Goal: Obtain resource: Download file/media

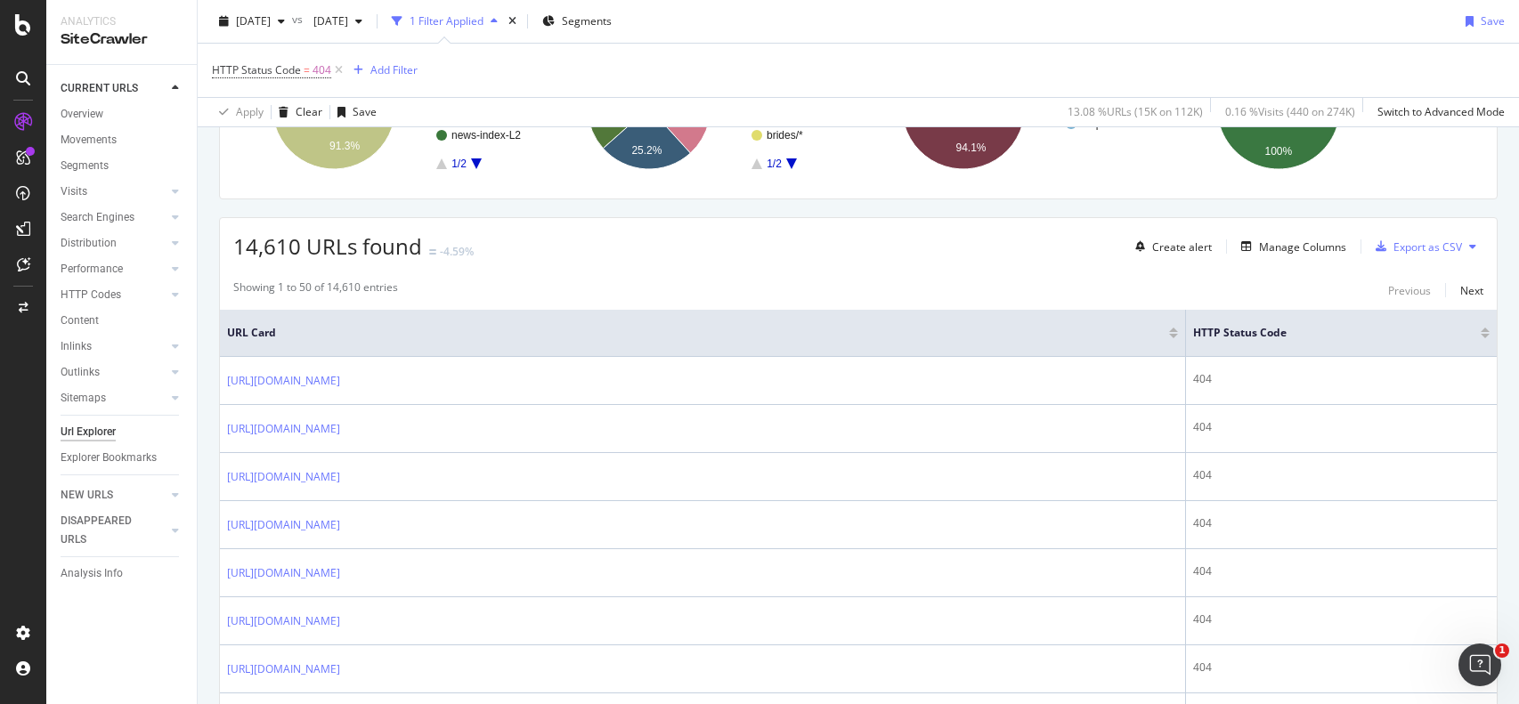
scroll to position [229, 0]
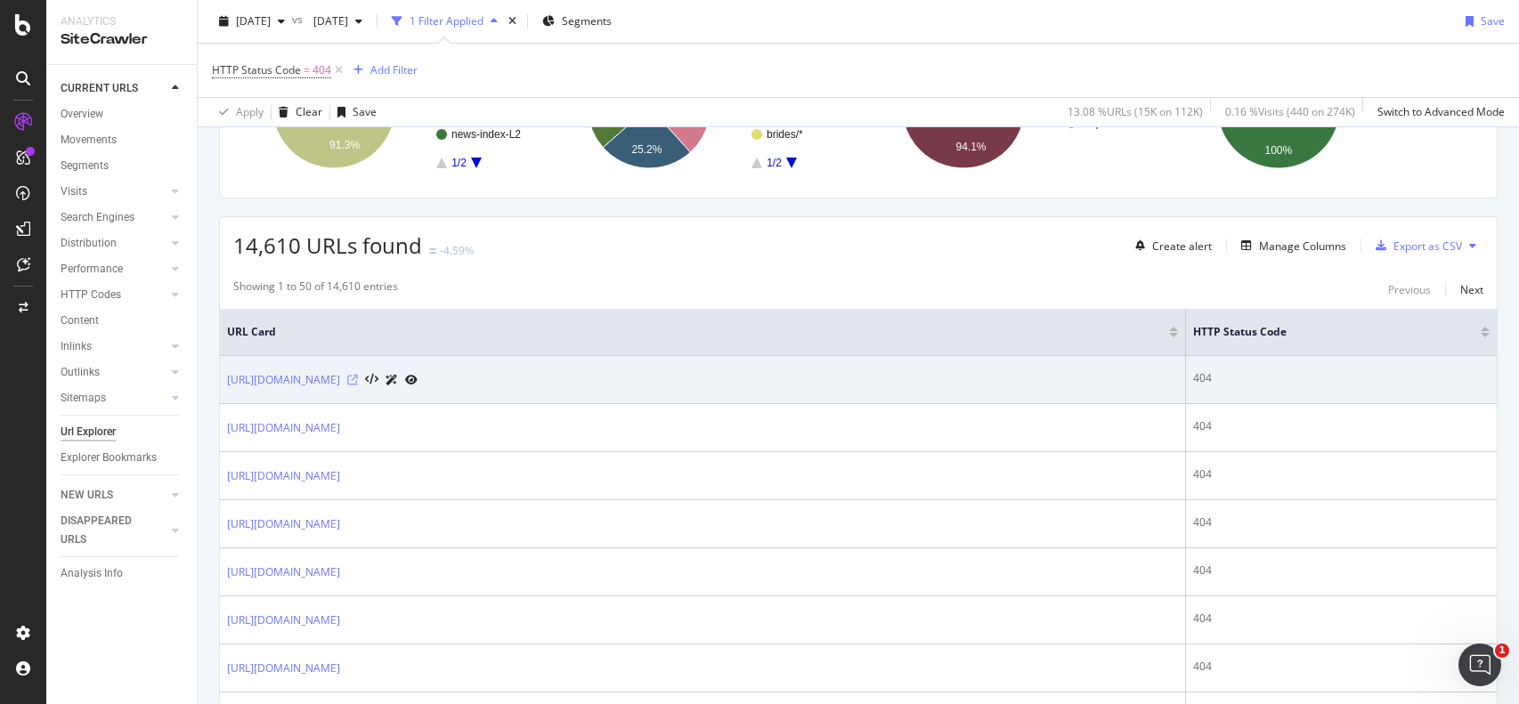
click at [358, 380] on icon at bounding box center [352, 380] width 11 height 11
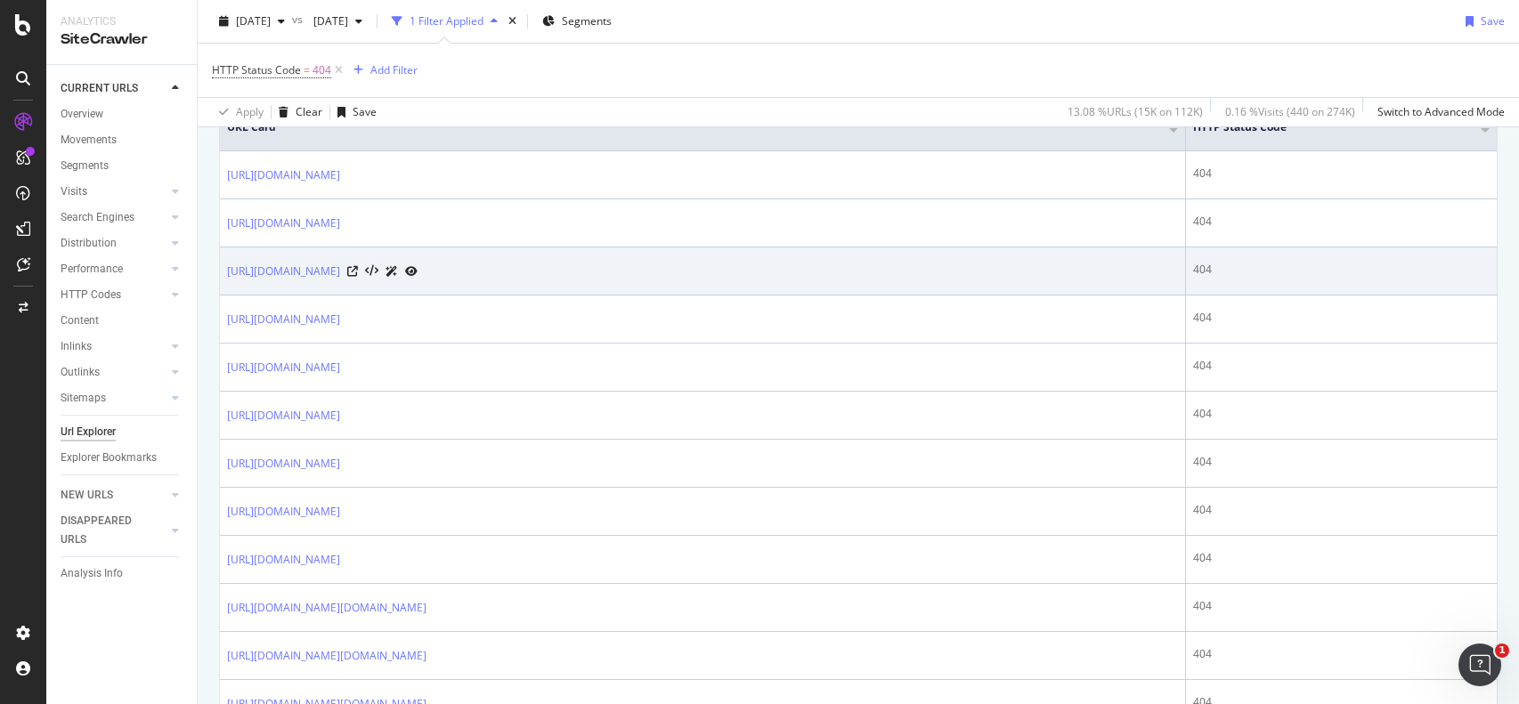
scroll to position [436, 0]
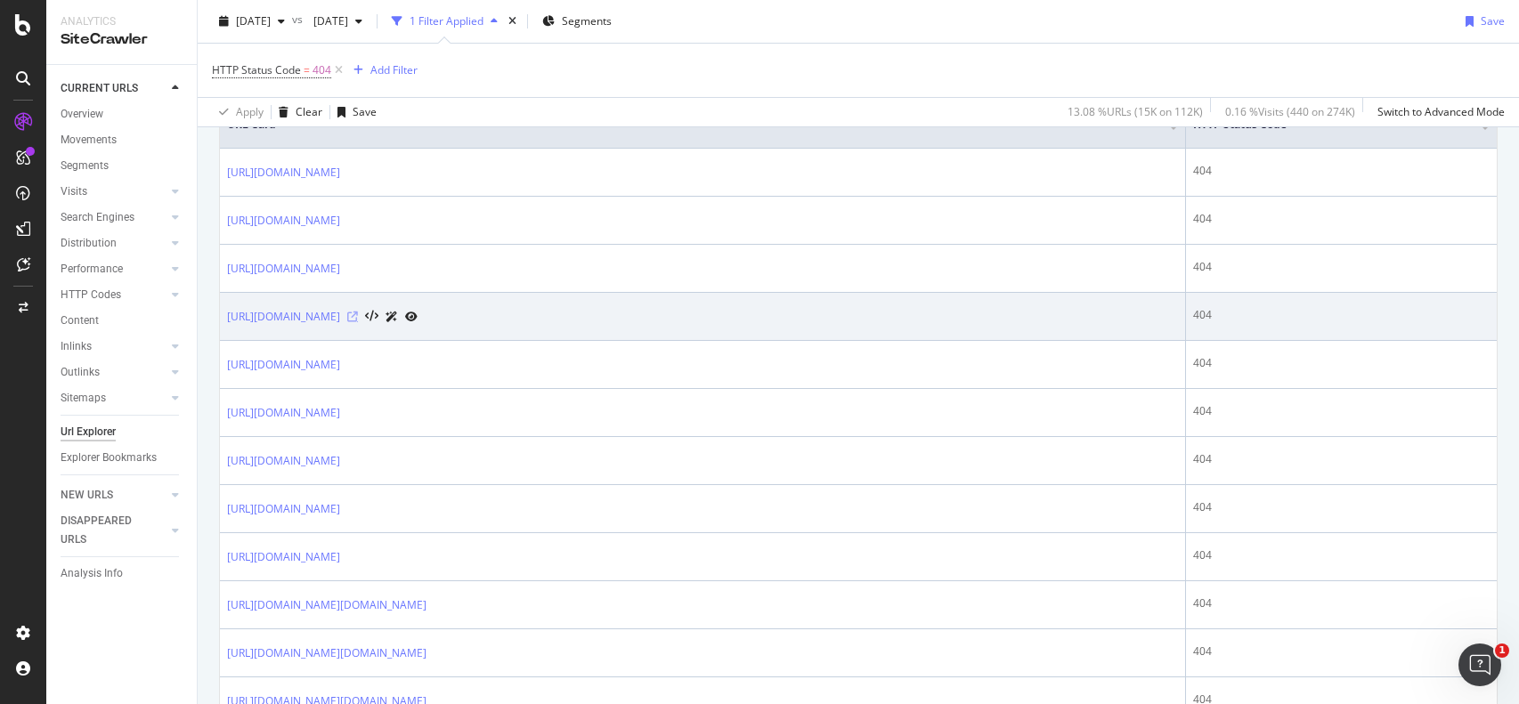
click at [358, 315] on icon at bounding box center [352, 317] width 11 height 11
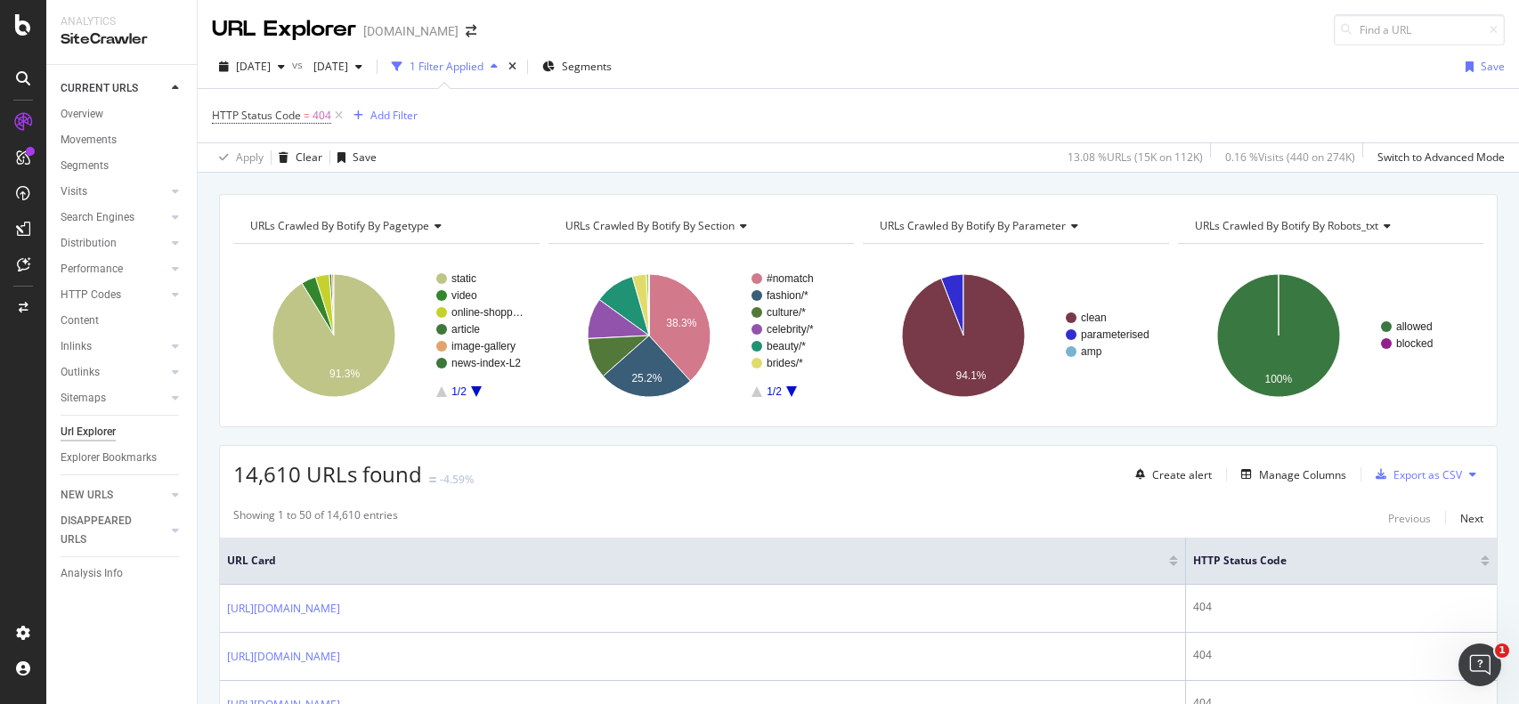
scroll to position [123, 0]
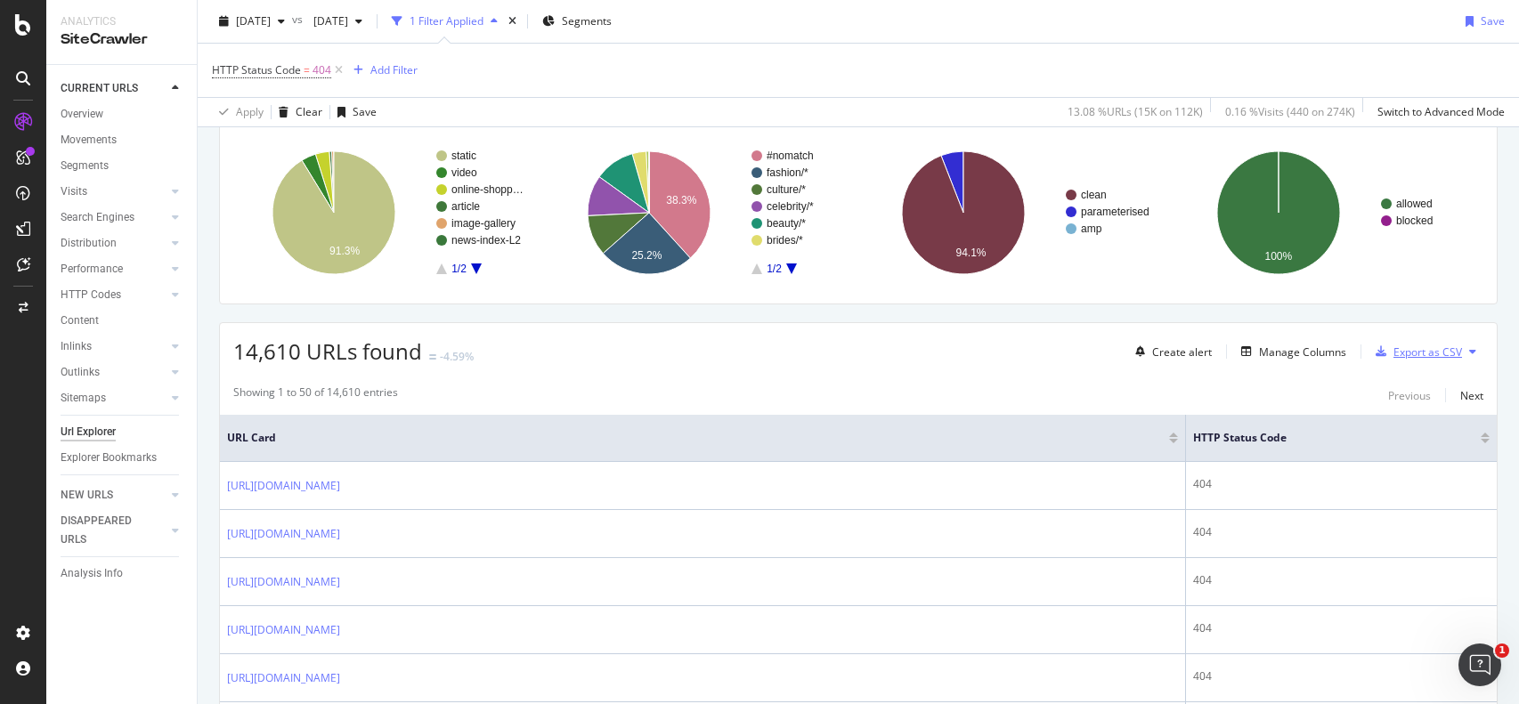
click at [1403, 352] on div "Export as CSV" at bounding box center [1428, 352] width 69 height 15
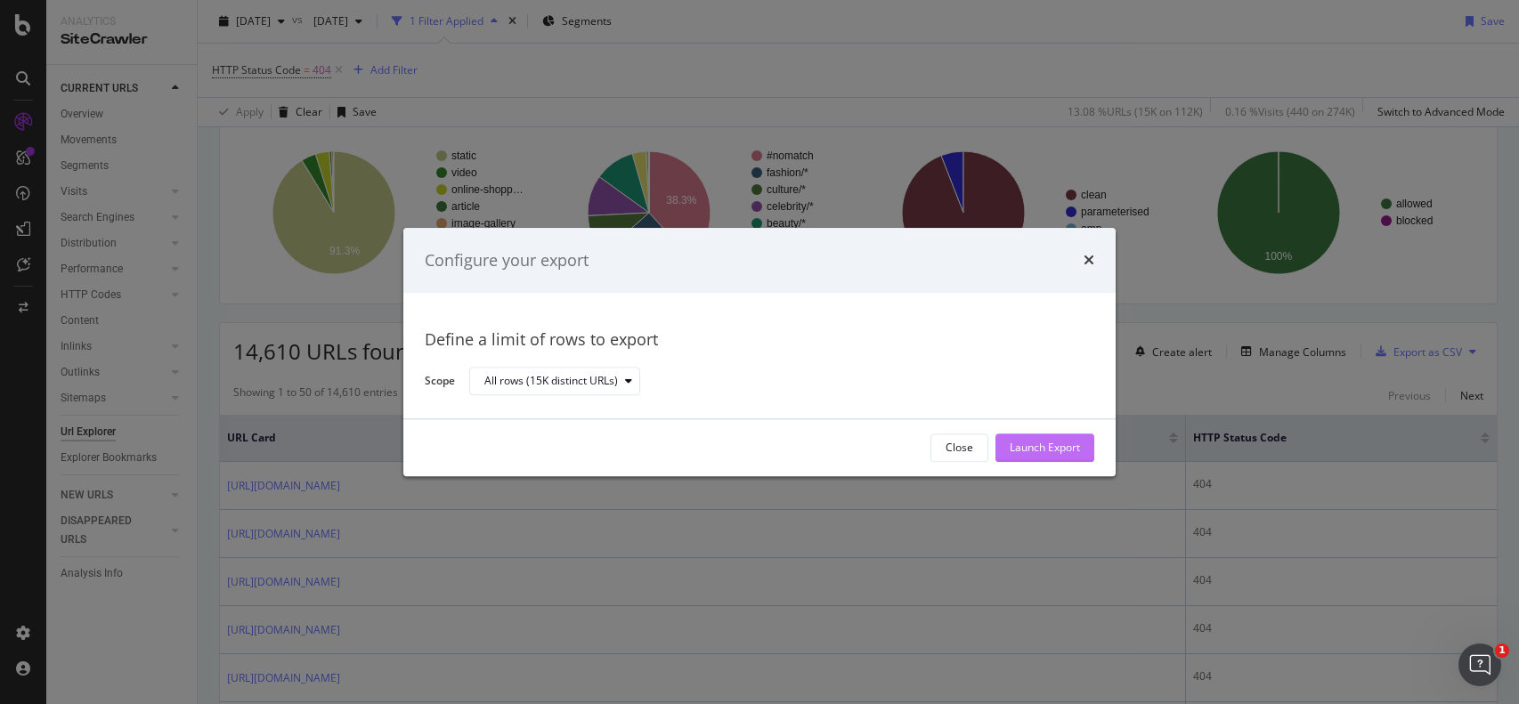
click at [1064, 452] on div "Launch Export" at bounding box center [1045, 448] width 70 height 15
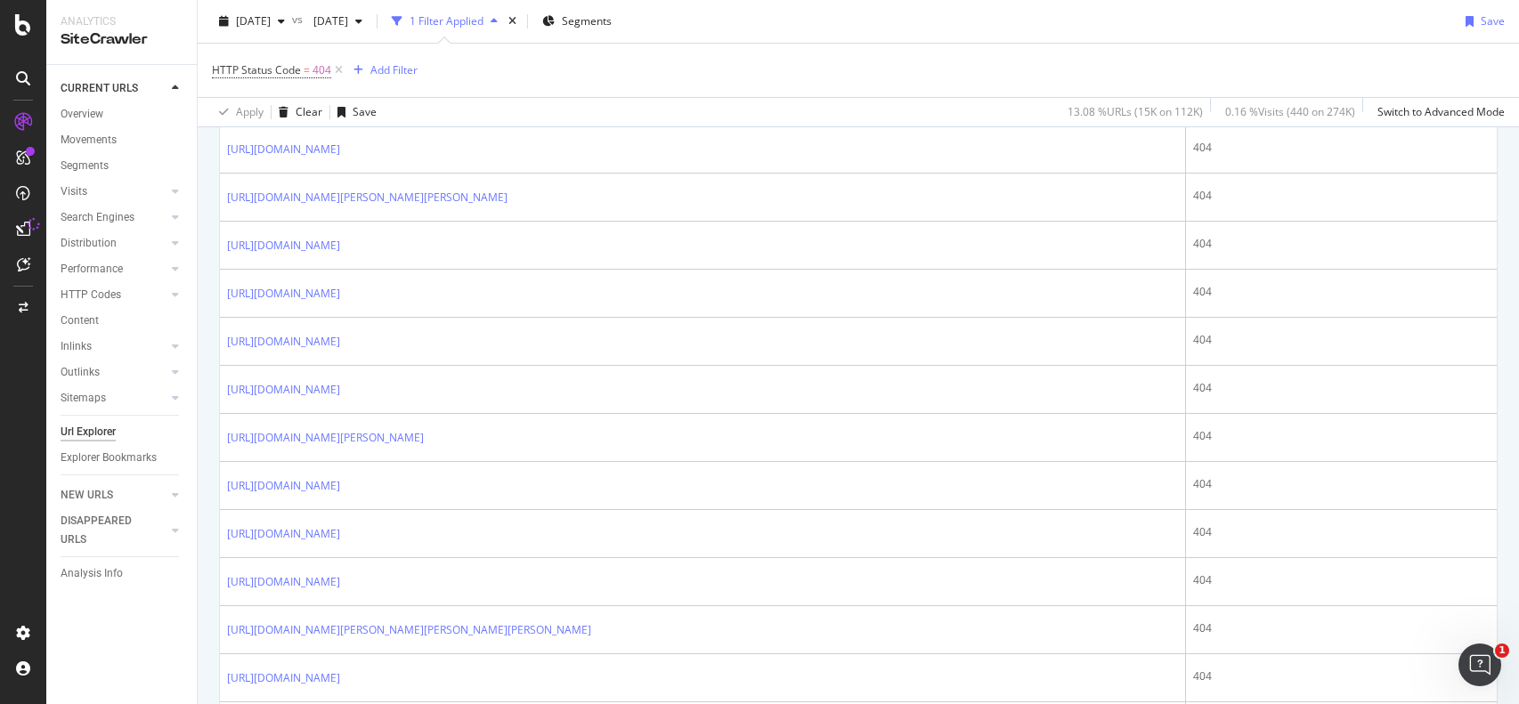
scroll to position [2236, 0]
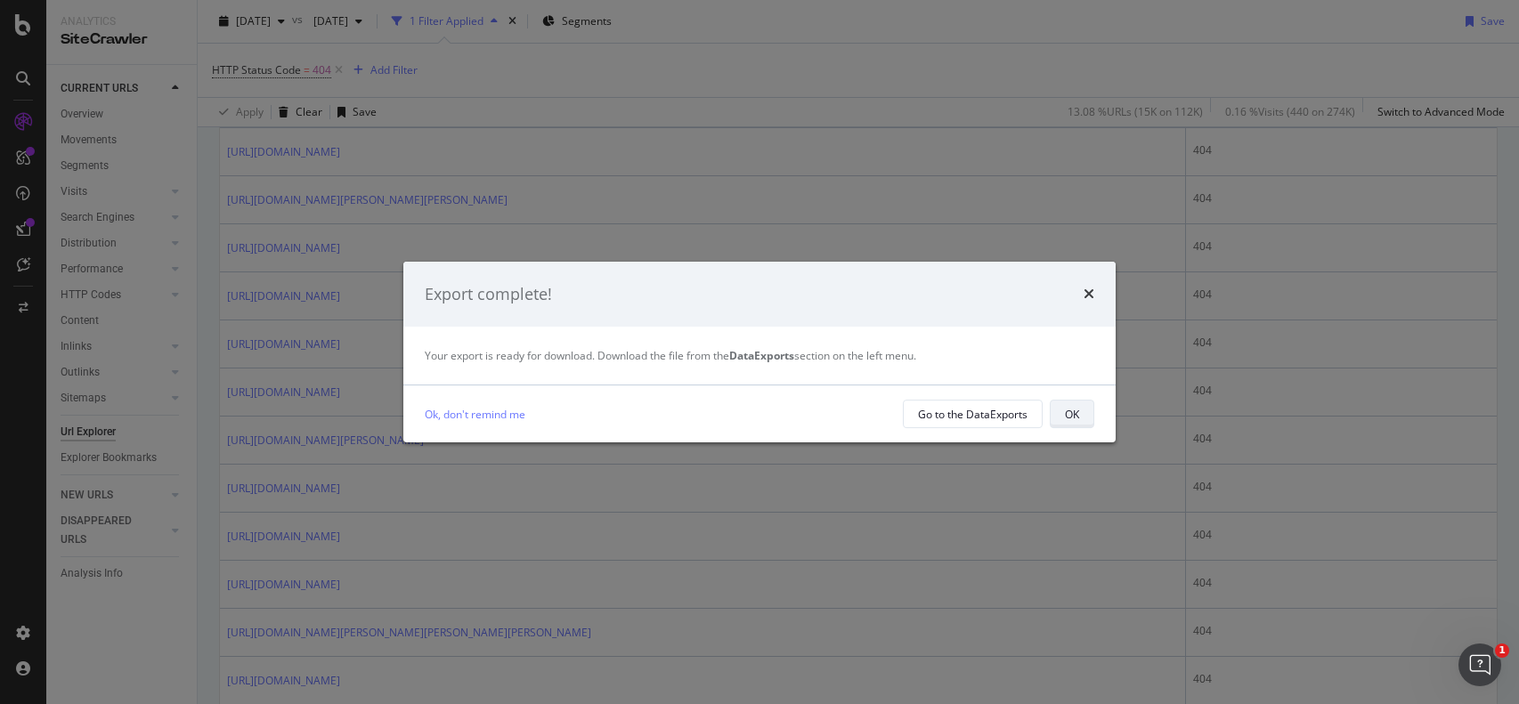
click at [1062, 413] on button "OK" at bounding box center [1072, 414] width 45 height 28
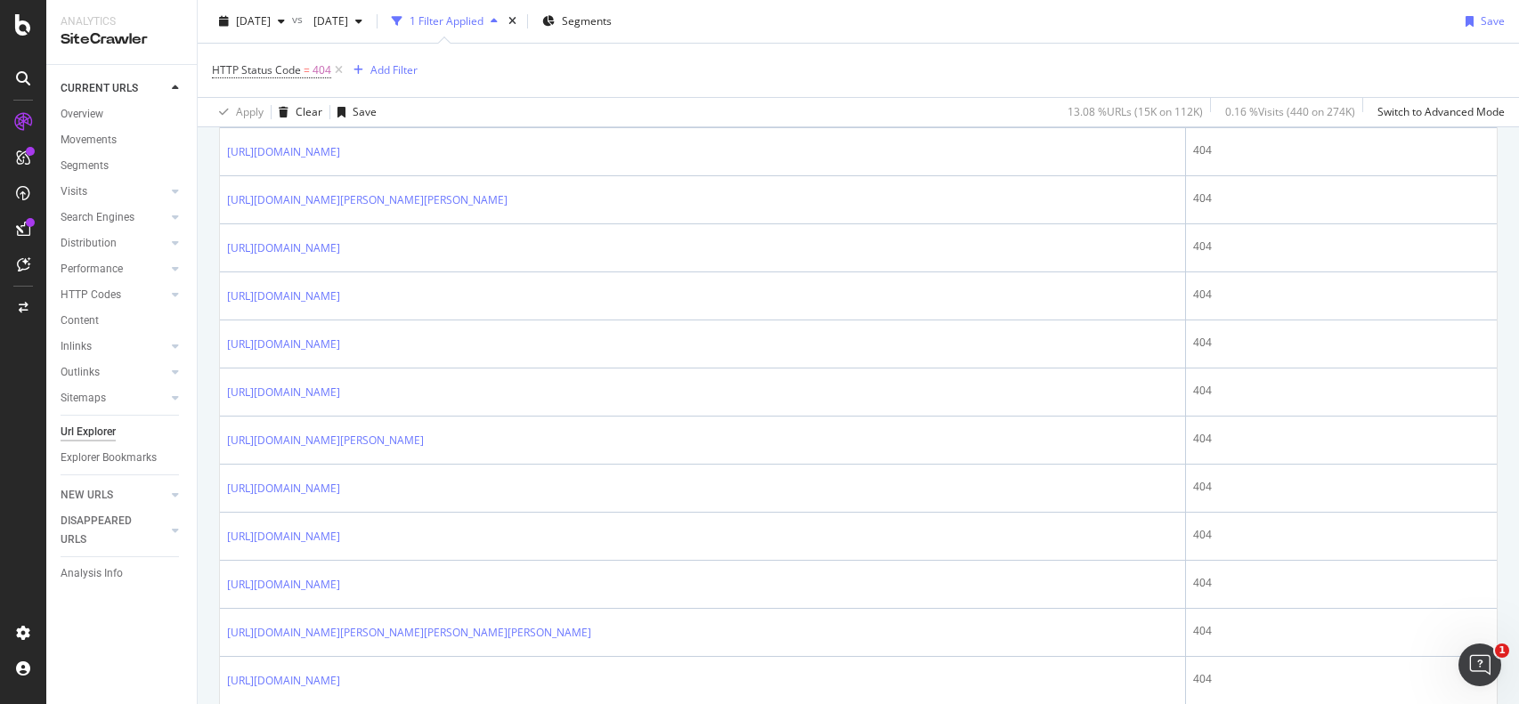
scroll to position [121, 0]
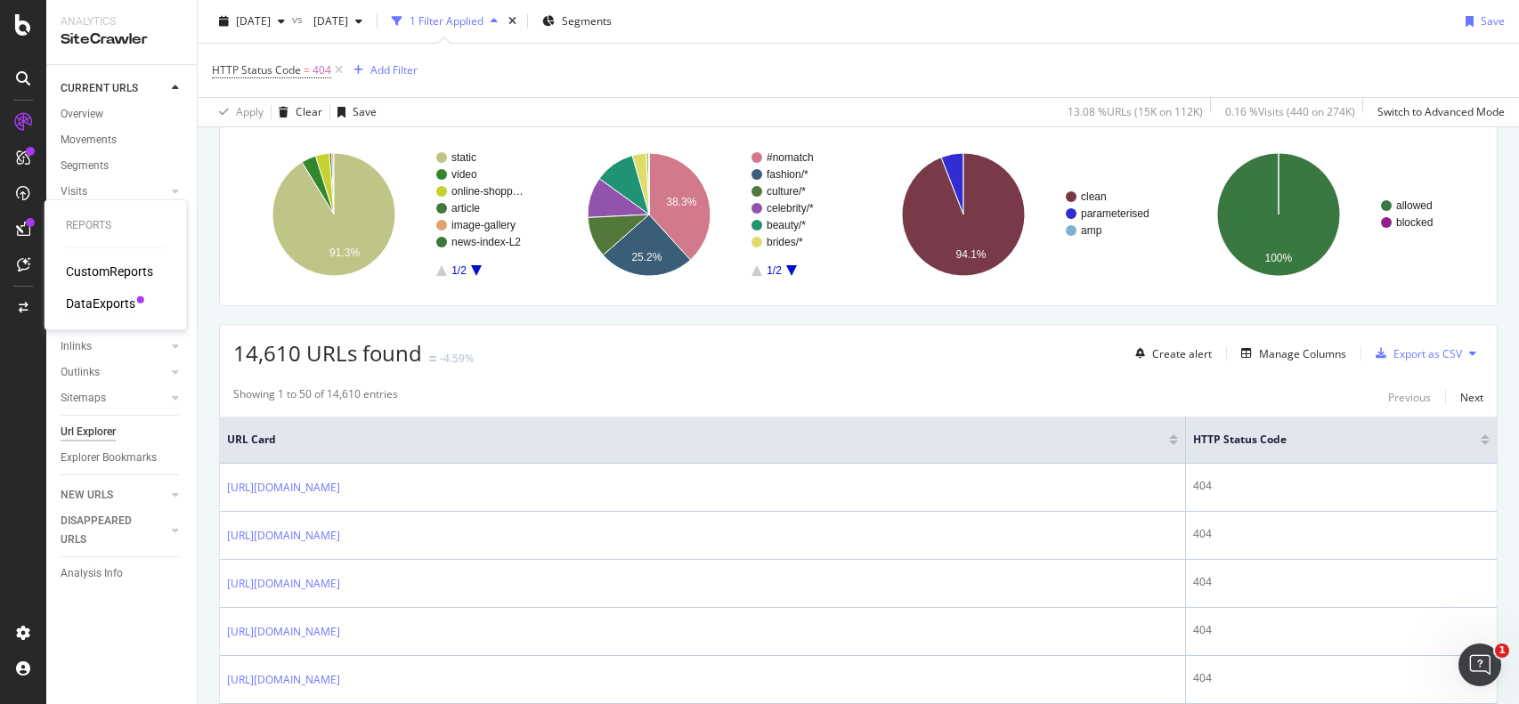
click at [76, 304] on div "DataExports" at bounding box center [100, 304] width 69 height 18
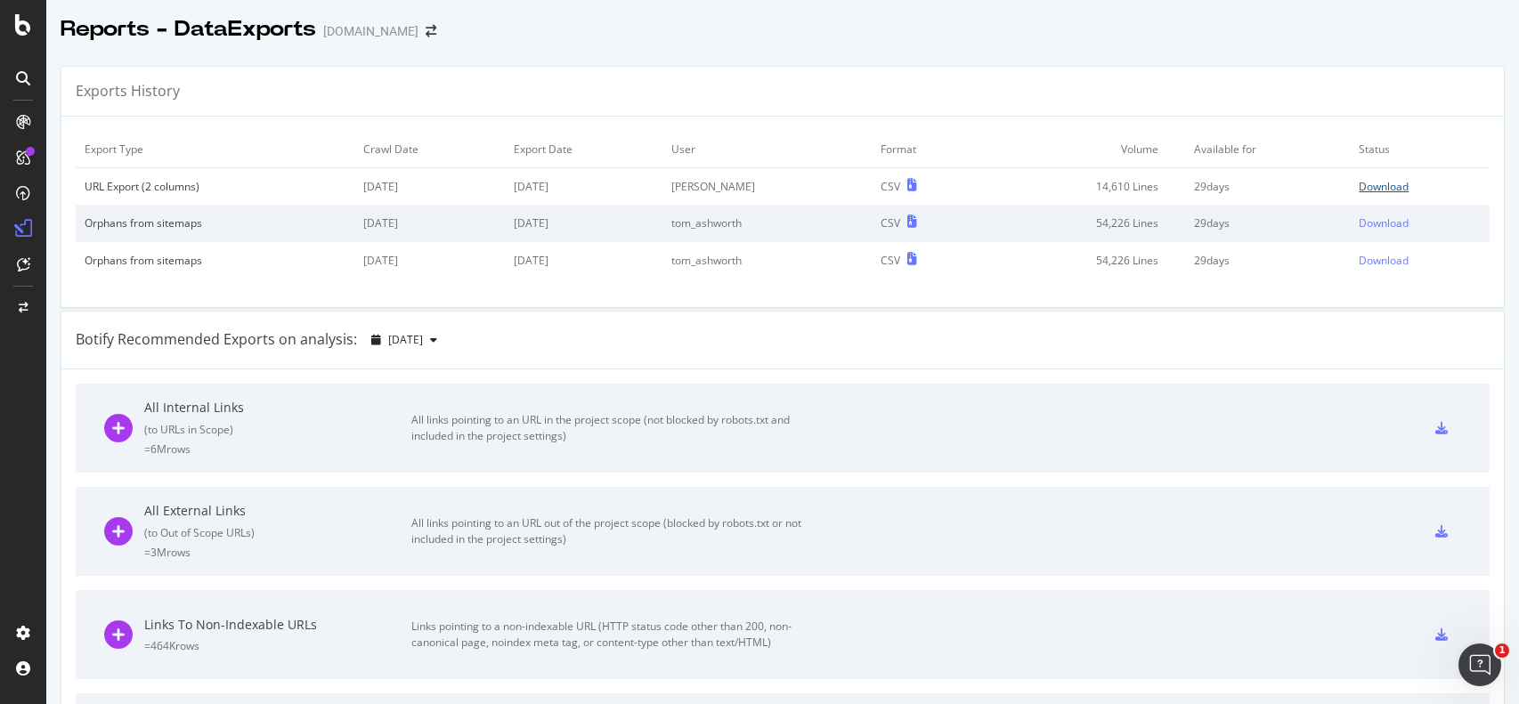
click at [1376, 183] on div "Download" at bounding box center [1384, 186] width 50 height 15
click at [987, 435] on div "All Internal Links ( to URLs in Scope ) = 6M rows All links pointing to an URL …" at bounding box center [782, 428] width 1357 height 89
click at [1414, 193] on link "Download" at bounding box center [1420, 186] width 122 height 15
click at [1272, 663] on div "Links To Non-Indexable URLs = 464K rows Links pointing to a non-indexable URL (…" at bounding box center [782, 634] width 1357 height 89
click at [1494, 654] on div "Open Intercom Messenger" at bounding box center [1477, 662] width 59 height 59
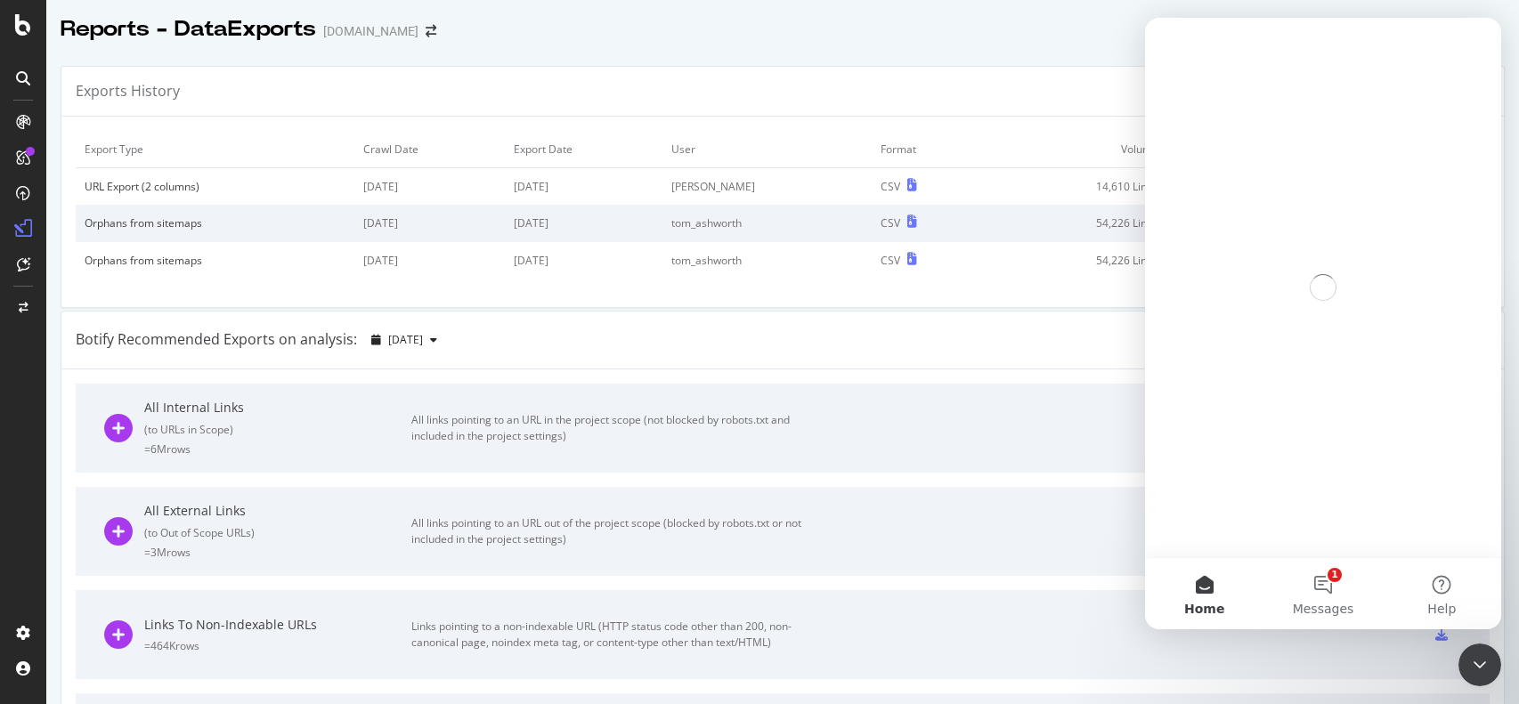
click at [978, 405] on div "All Internal Links ( to URLs in Scope ) = 6M rows All links pointing to an URL …" at bounding box center [782, 428] width 1357 height 89
click at [815, 127] on div "Export Type Crawl Date Export Date User Format Volume Available for Status URL …" at bounding box center [782, 212] width 1443 height 191
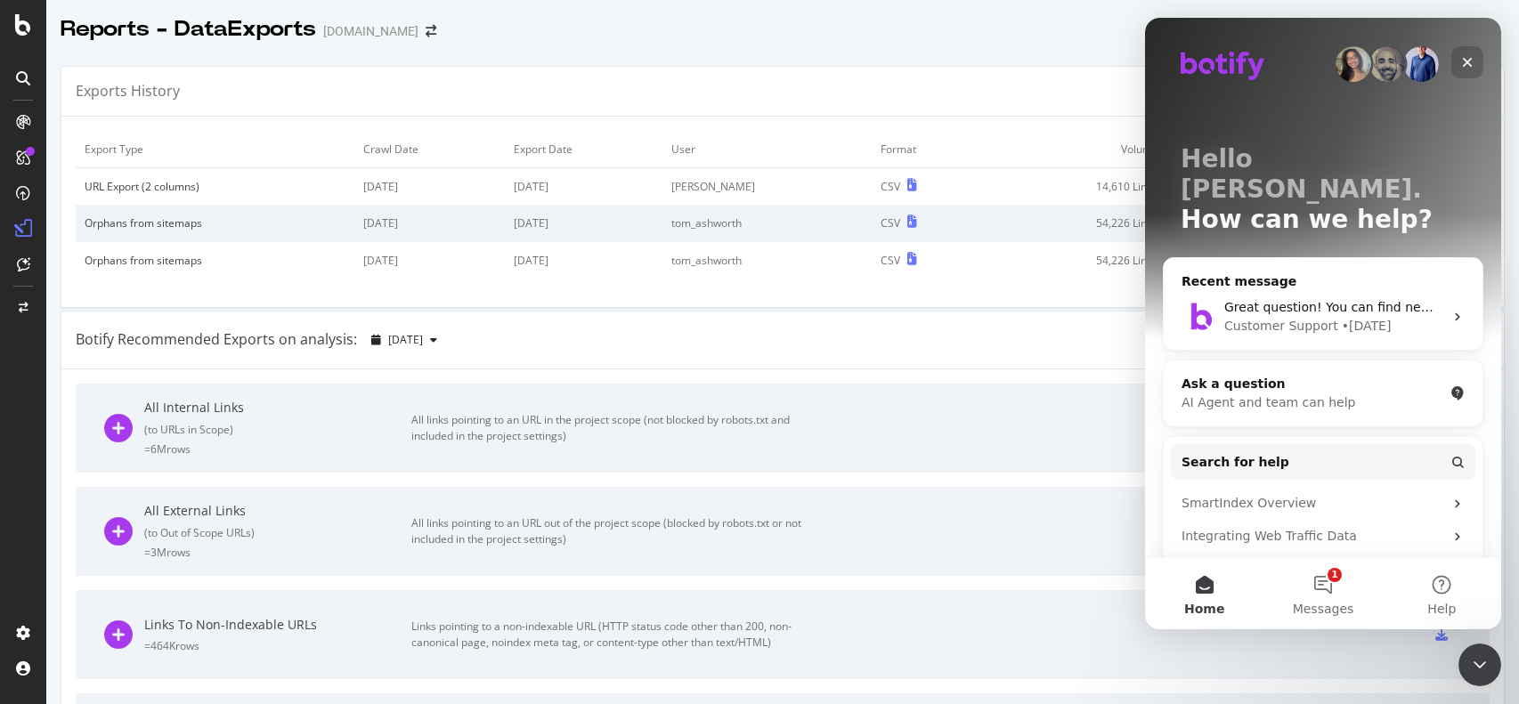
click at [1470, 59] on icon "Close" at bounding box center [1468, 63] width 10 height 10
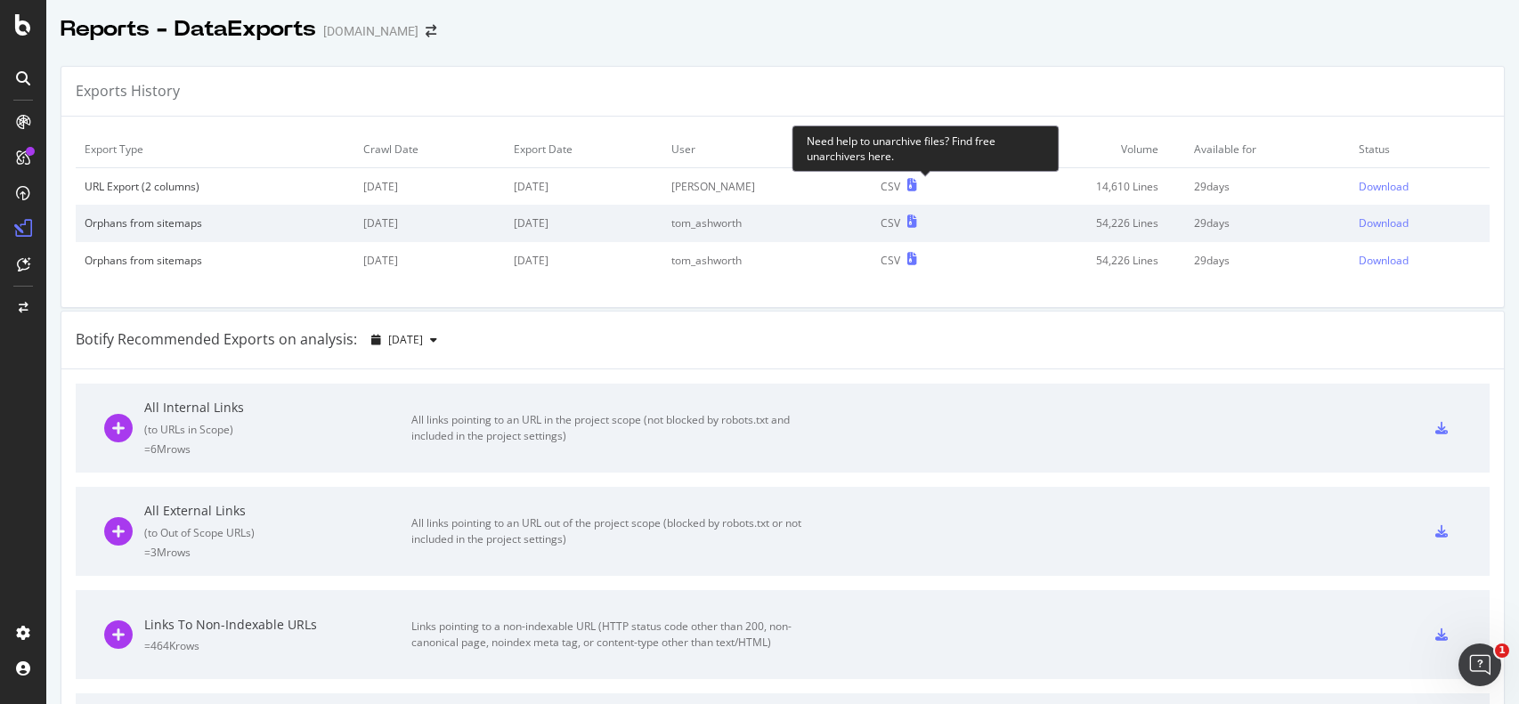
click at [917, 188] on icon at bounding box center [913, 185] width 10 height 12
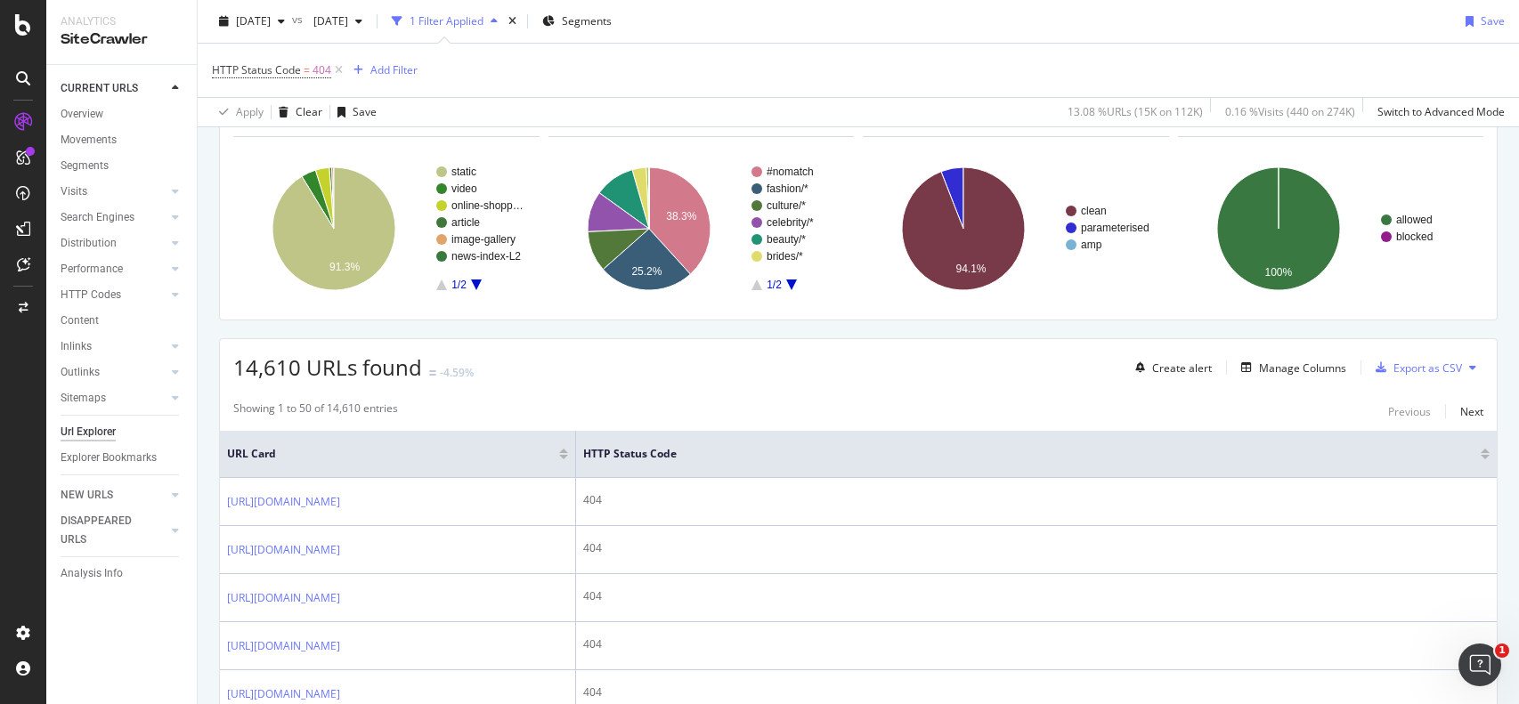
scroll to position [108, 0]
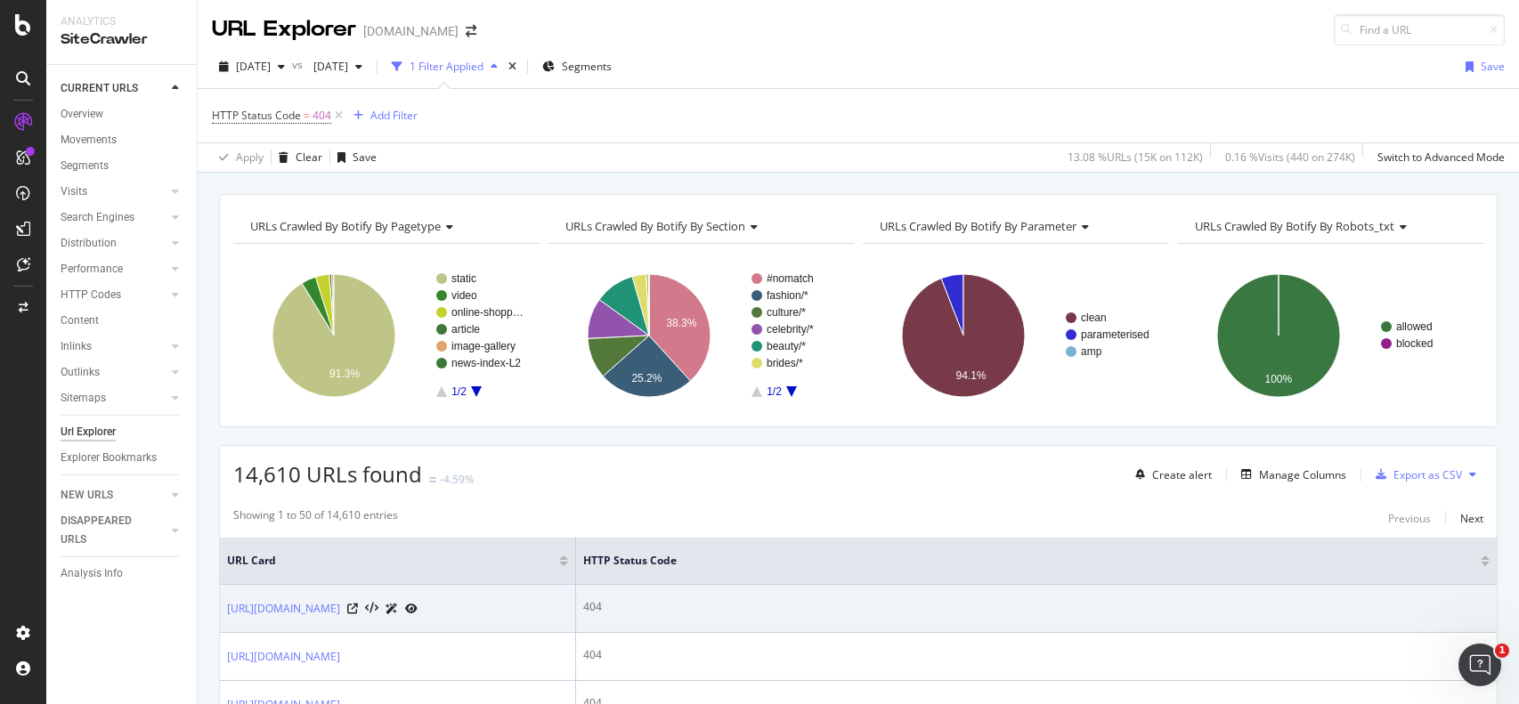
scroll to position [0, 0]
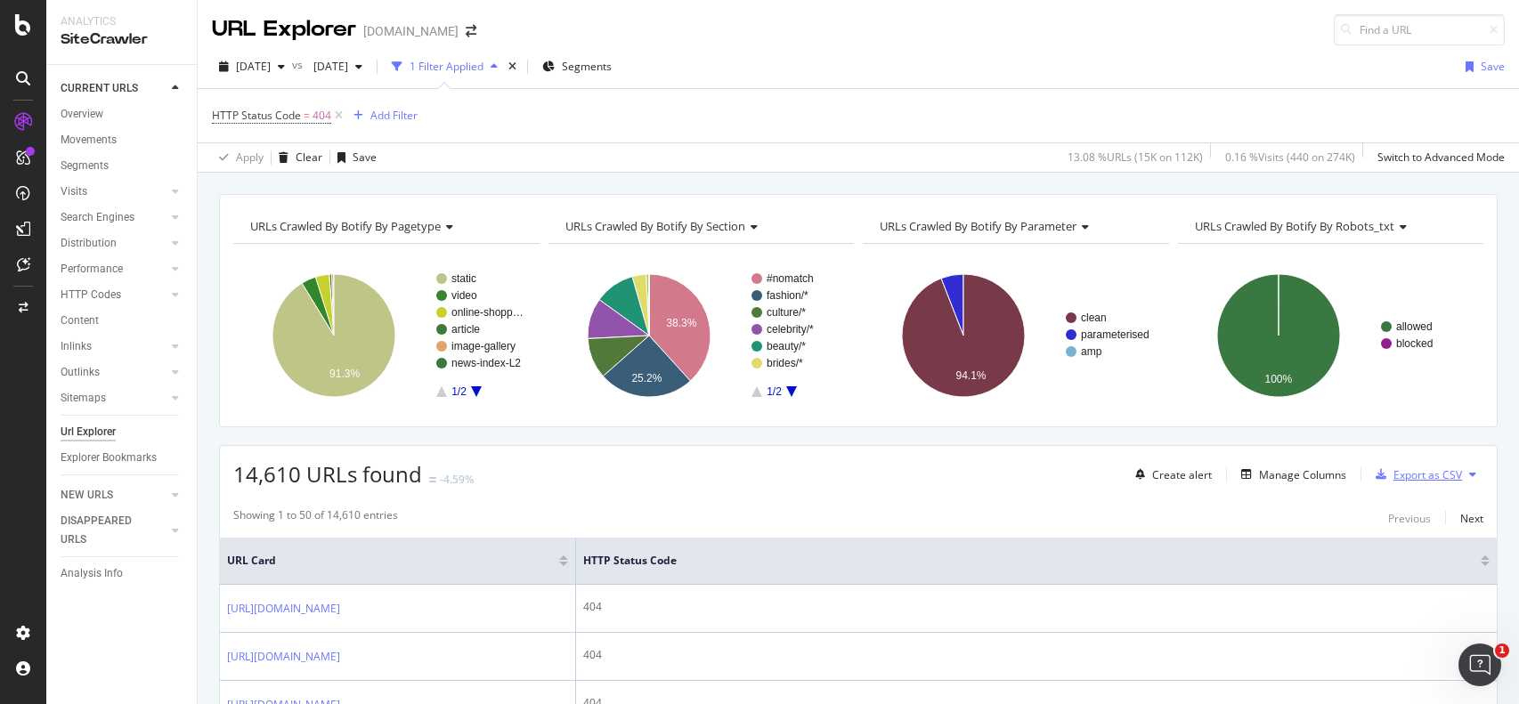
click at [1456, 476] on div "Export as CSV" at bounding box center [1428, 475] width 69 height 15
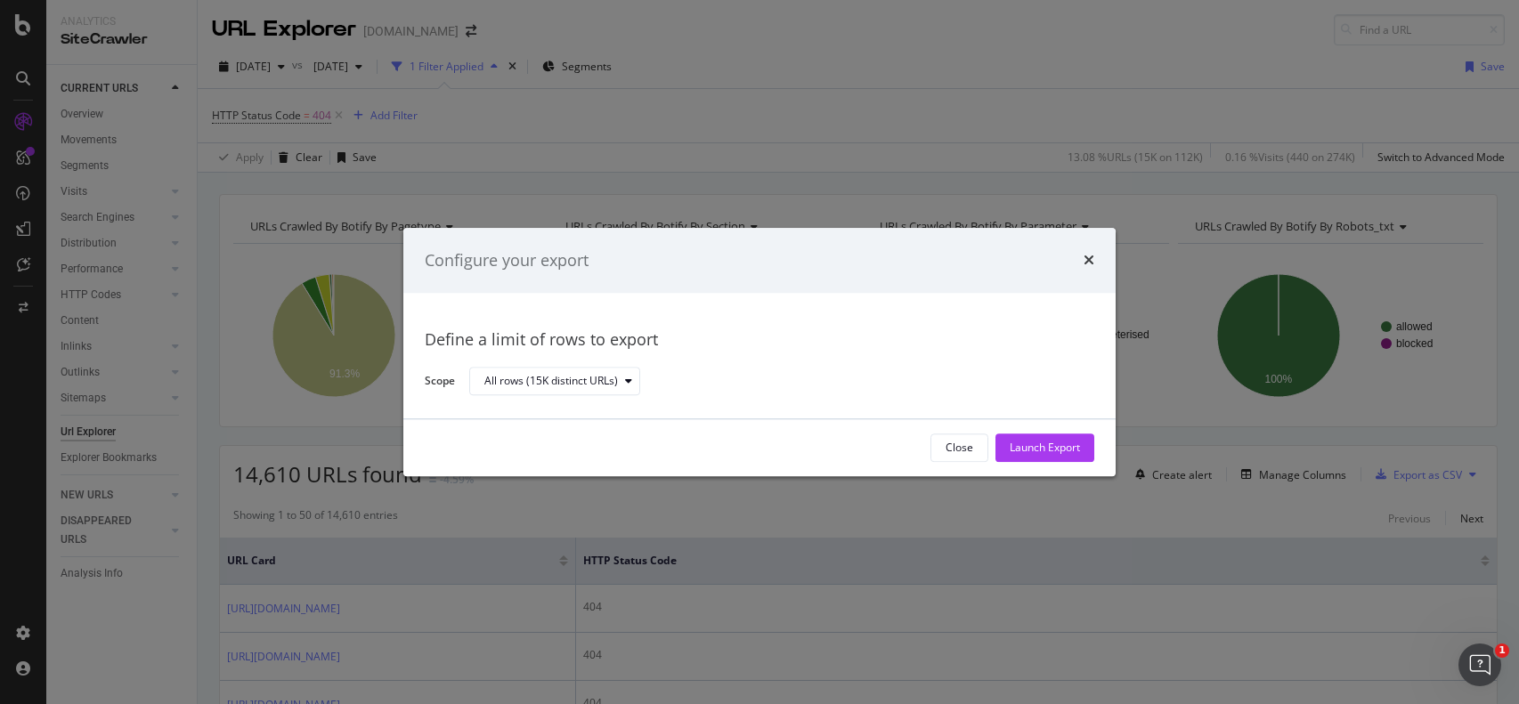
click at [118, 380] on div "Configure your export Define a limit of rows to export Scope All rows (15K dist…" at bounding box center [759, 352] width 1519 height 704
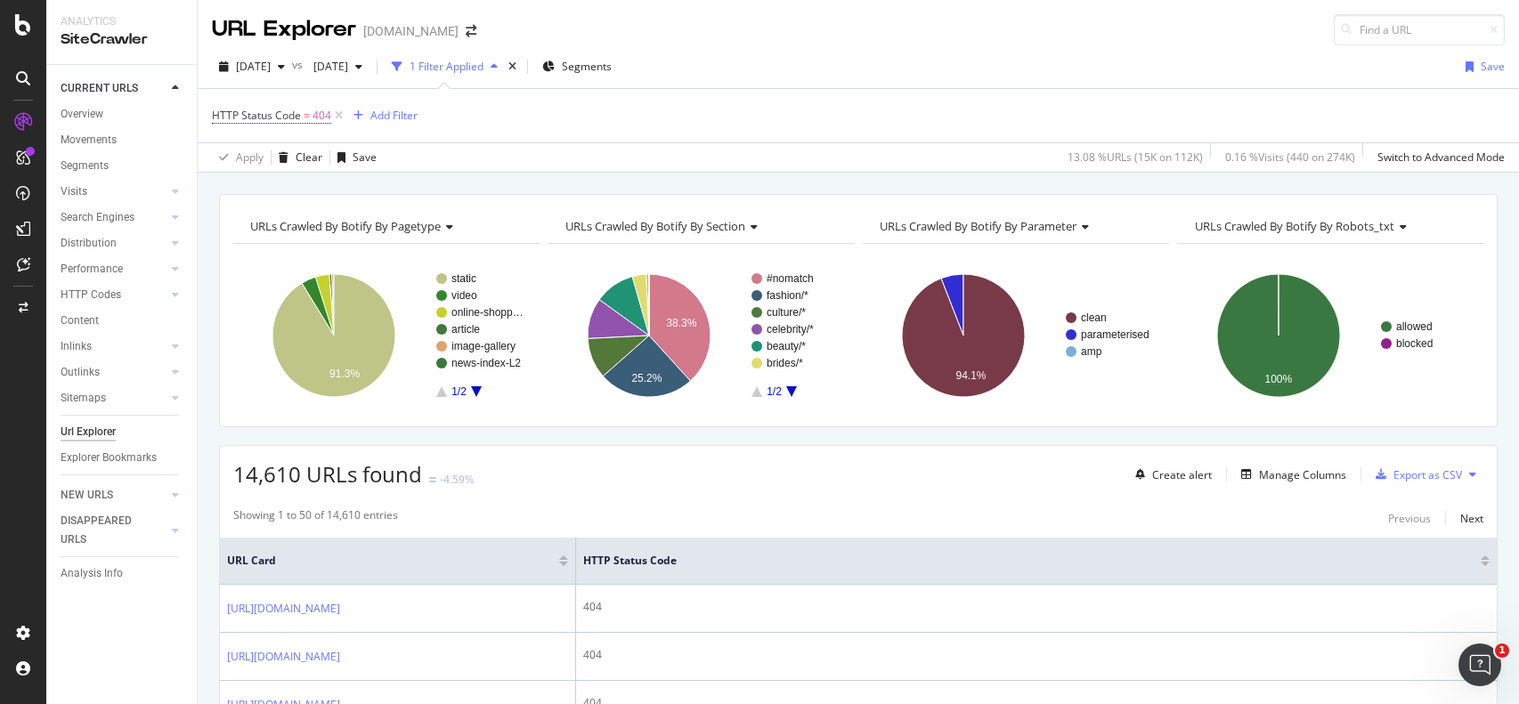
click at [476, 396] on rect "A chart." at bounding box center [386, 335] width 306 height 155
click at [476, 395] on icon "A chart." at bounding box center [476, 392] width 11 height 11
click at [442, 395] on icon "A chart." at bounding box center [441, 392] width 11 height 11
click at [792, 393] on icon "A chart." at bounding box center [791, 392] width 11 height 11
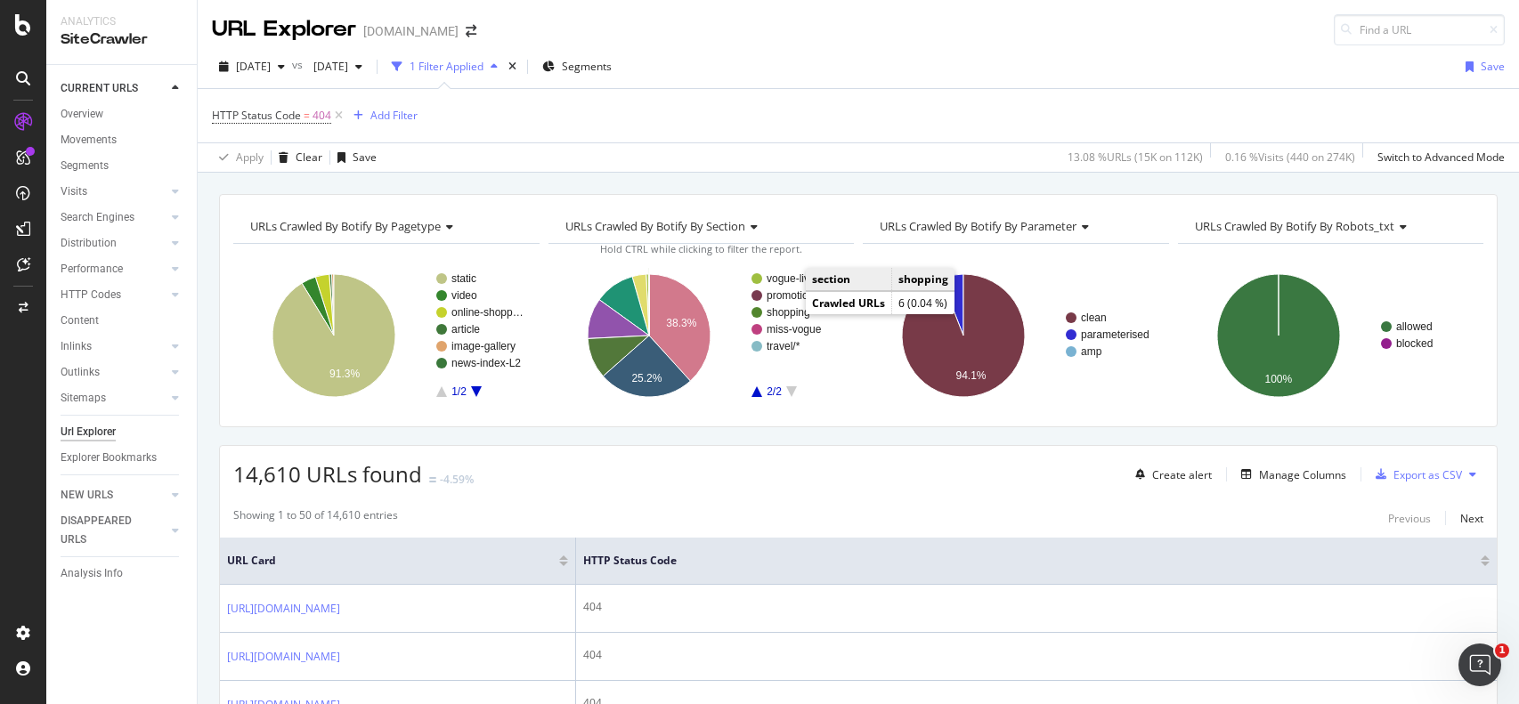
click at [786, 311] on text "shopping" at bounding box center [789, 312] width 44 height 12
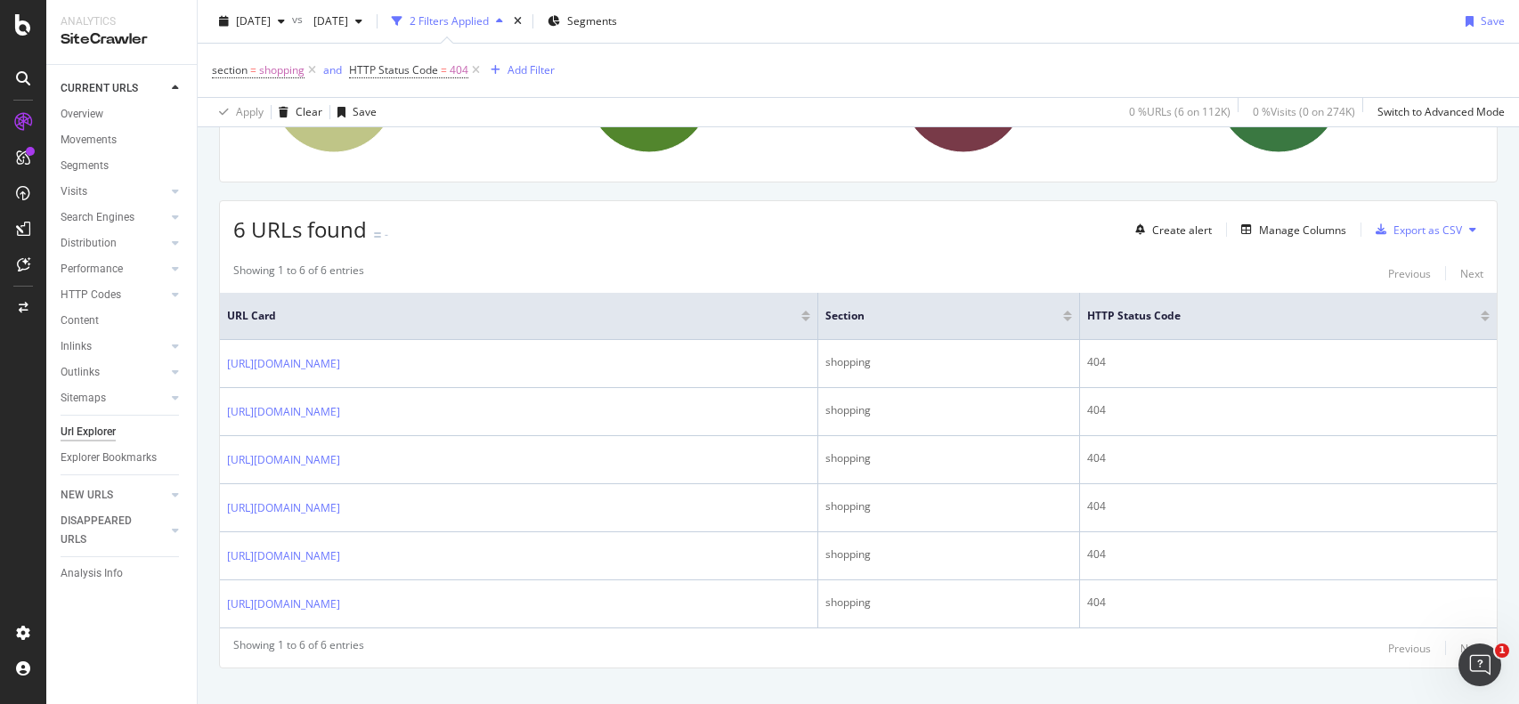
scroll to position [270, 0]
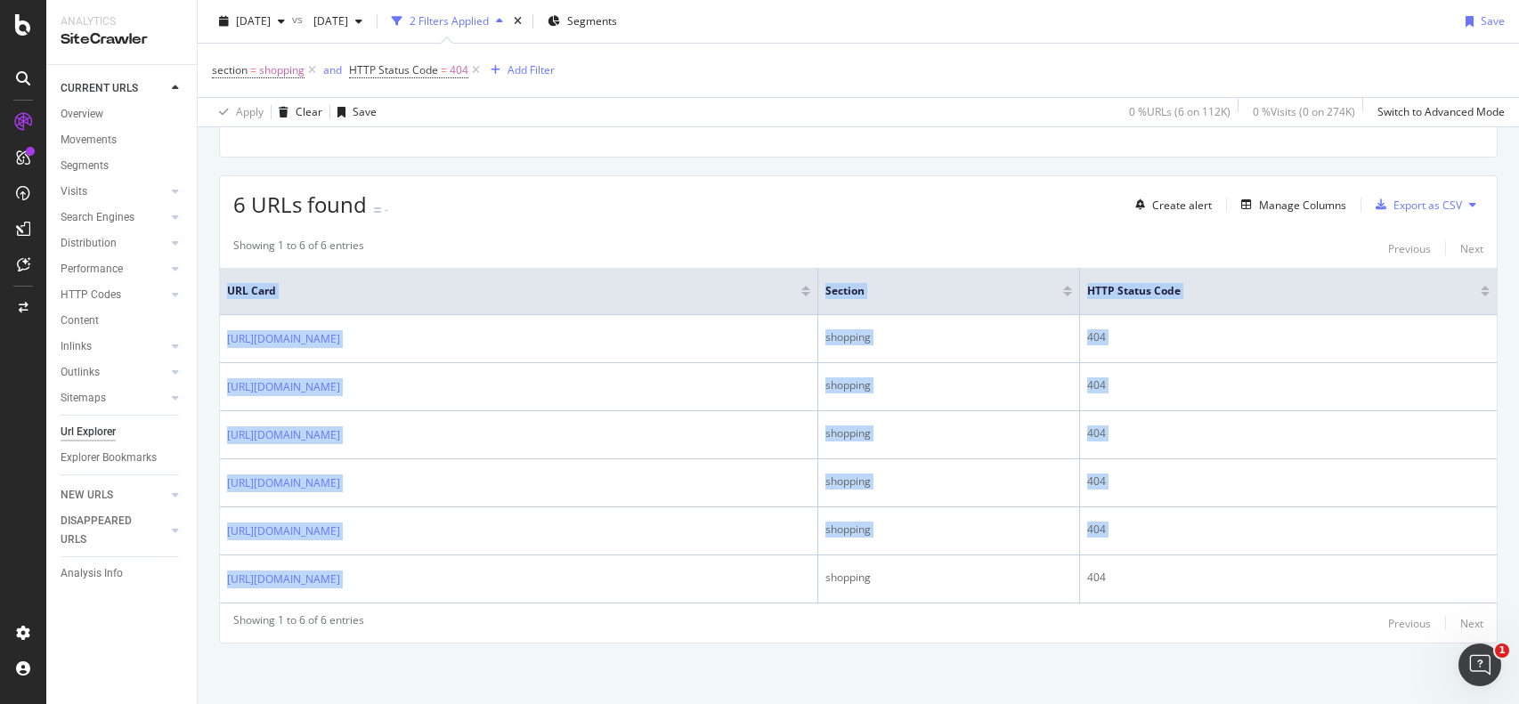
drag, startPoint x: 1008, startPoint y: 594, endPoint x: 218, endPoint y: 330, distance: 833.1
click at [219, 330] on div "6 URLs found - Create alert Manage Columns Export as CSV Showing 1 to 6 of 6 en…" at bounding box center [858, 409] width 1279 height 468
copy table "URL Card section HTTP Status Code [URL][DOMAIN_NAME] shopping 404 [URL][DOMAIN_…"
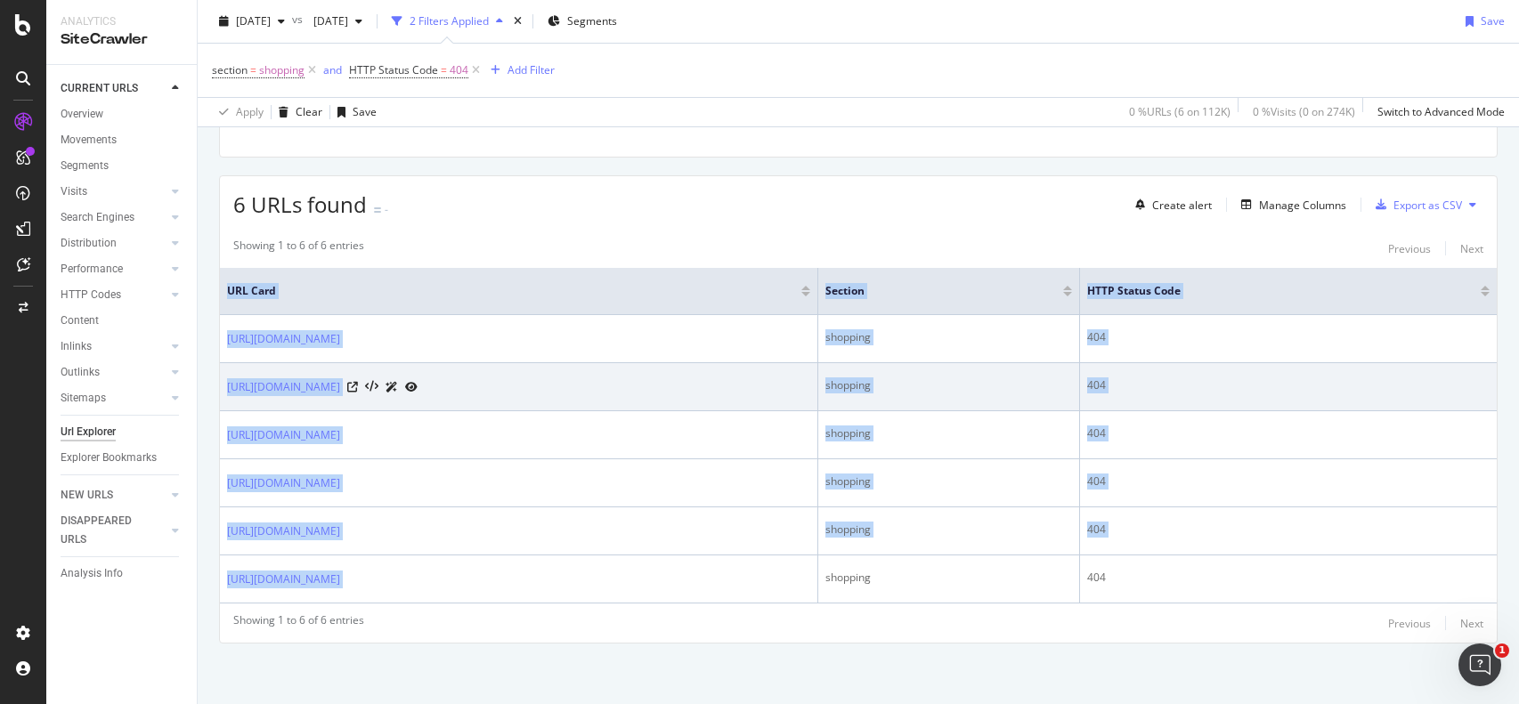
click at [664, 389] on div "[URL][DOMAIN_NAME]" at bounding box center [518, 387] width 583 height 19
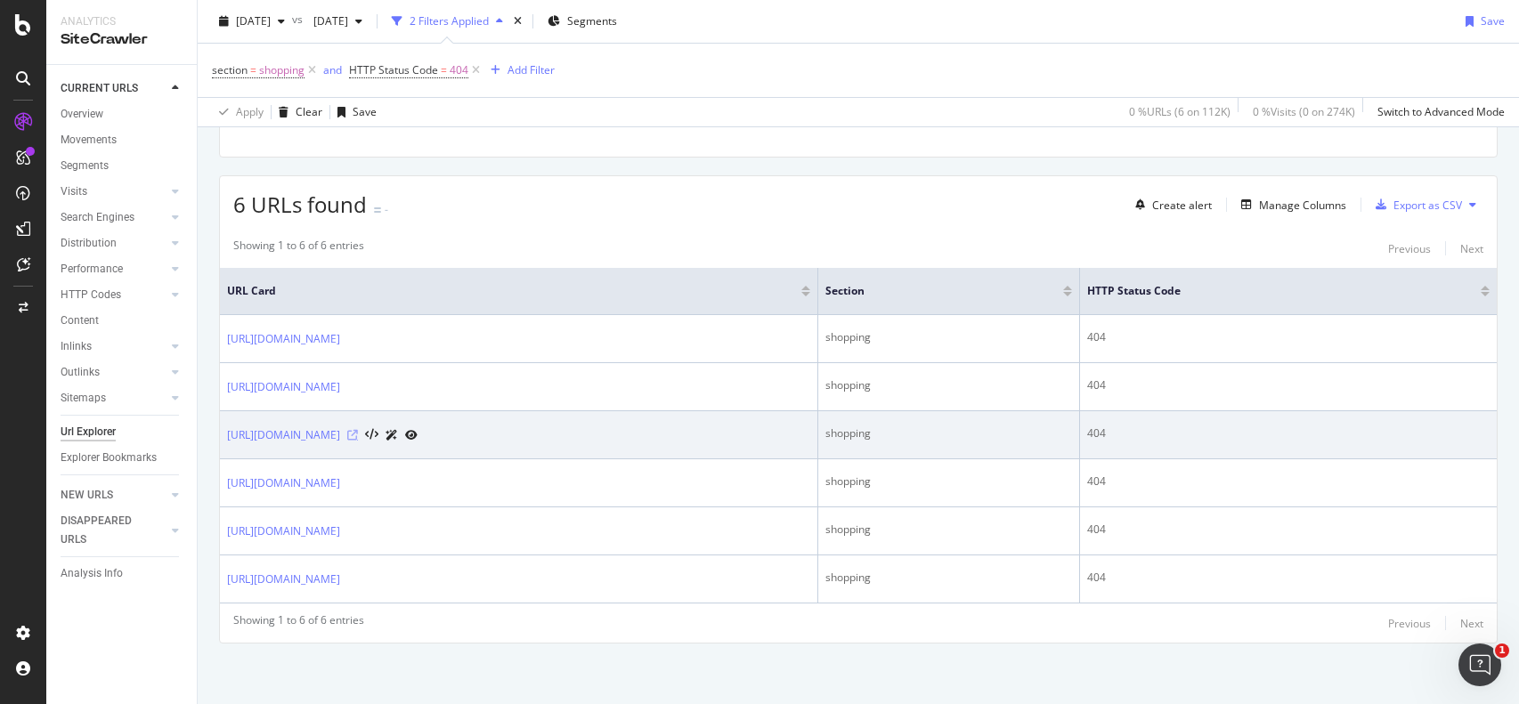
click at [358, 434] on icon at bounding box center [352, 435] width 11 height 11
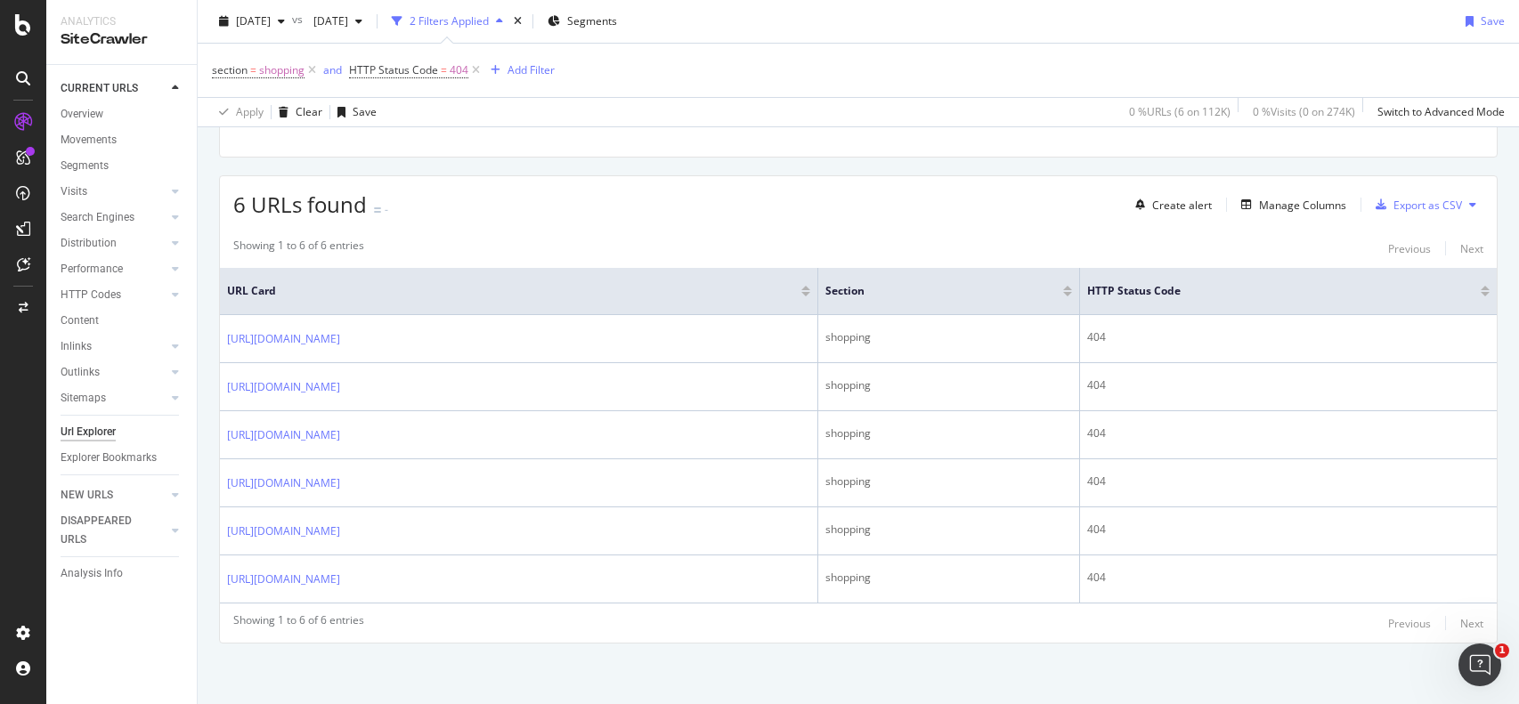
scroll to position [0, 0]
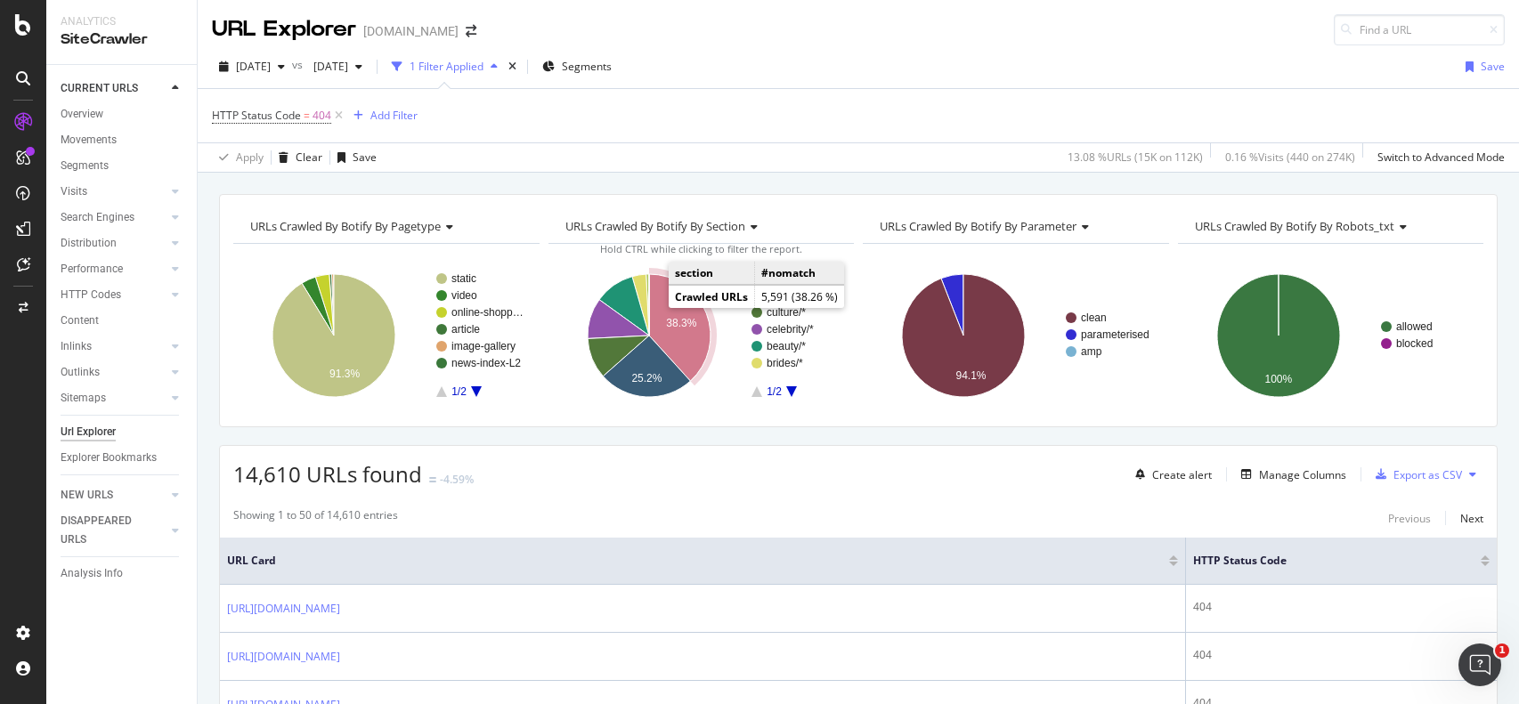
click at [671, 318] on text "38.3%" at bounding box center [681, 323] width 30 height 12
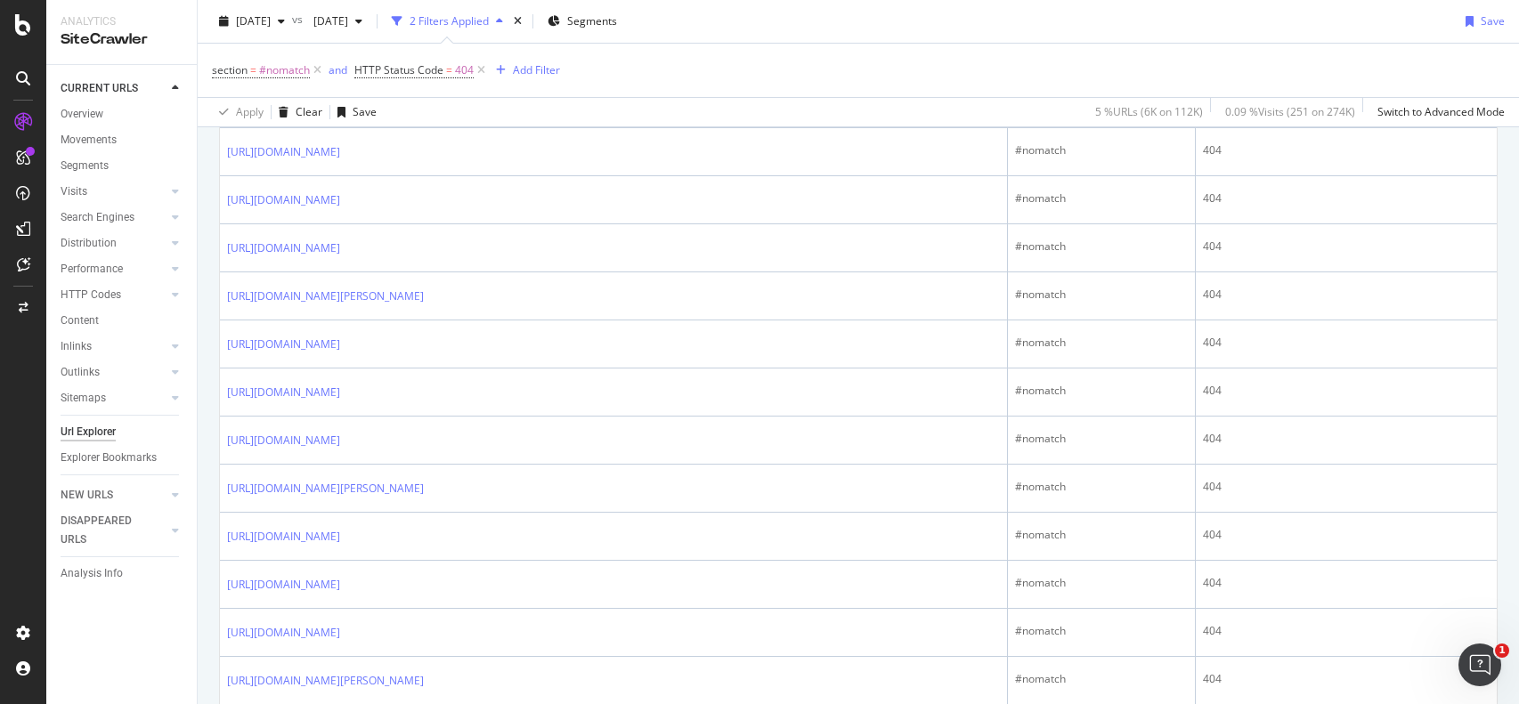
scroll to position [1274, 0]
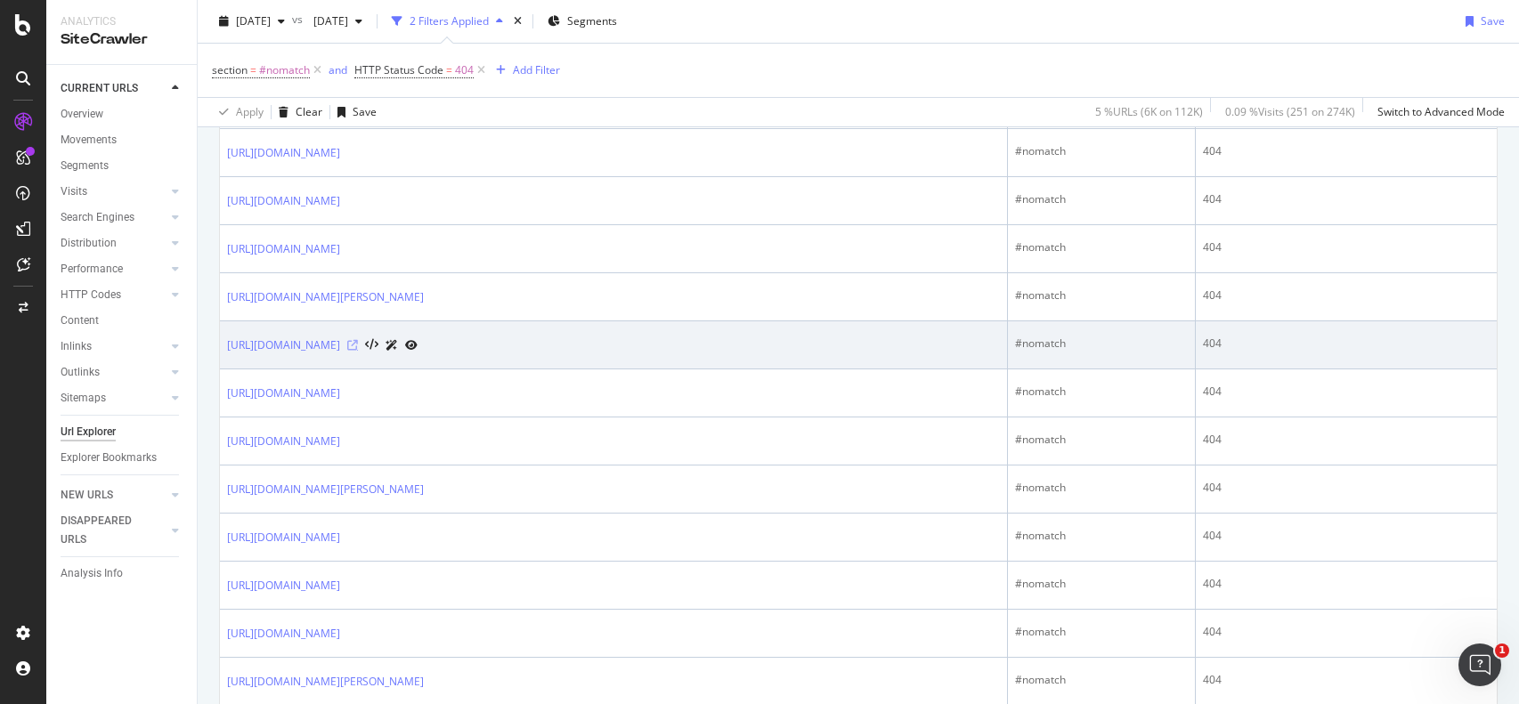
click at [358, 351] on icon at bounding box center [352, 345] width 11 height 11
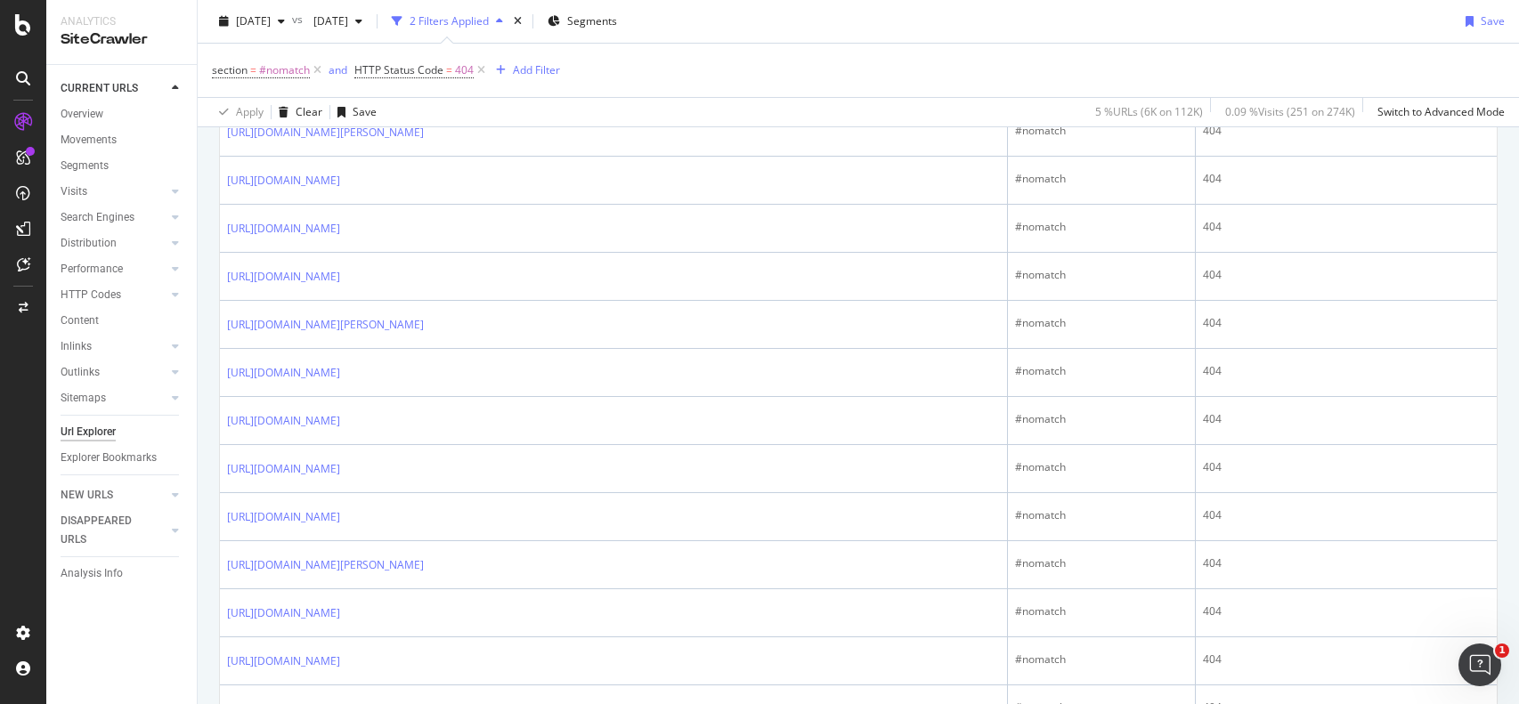
scroll to position [1640, 0]
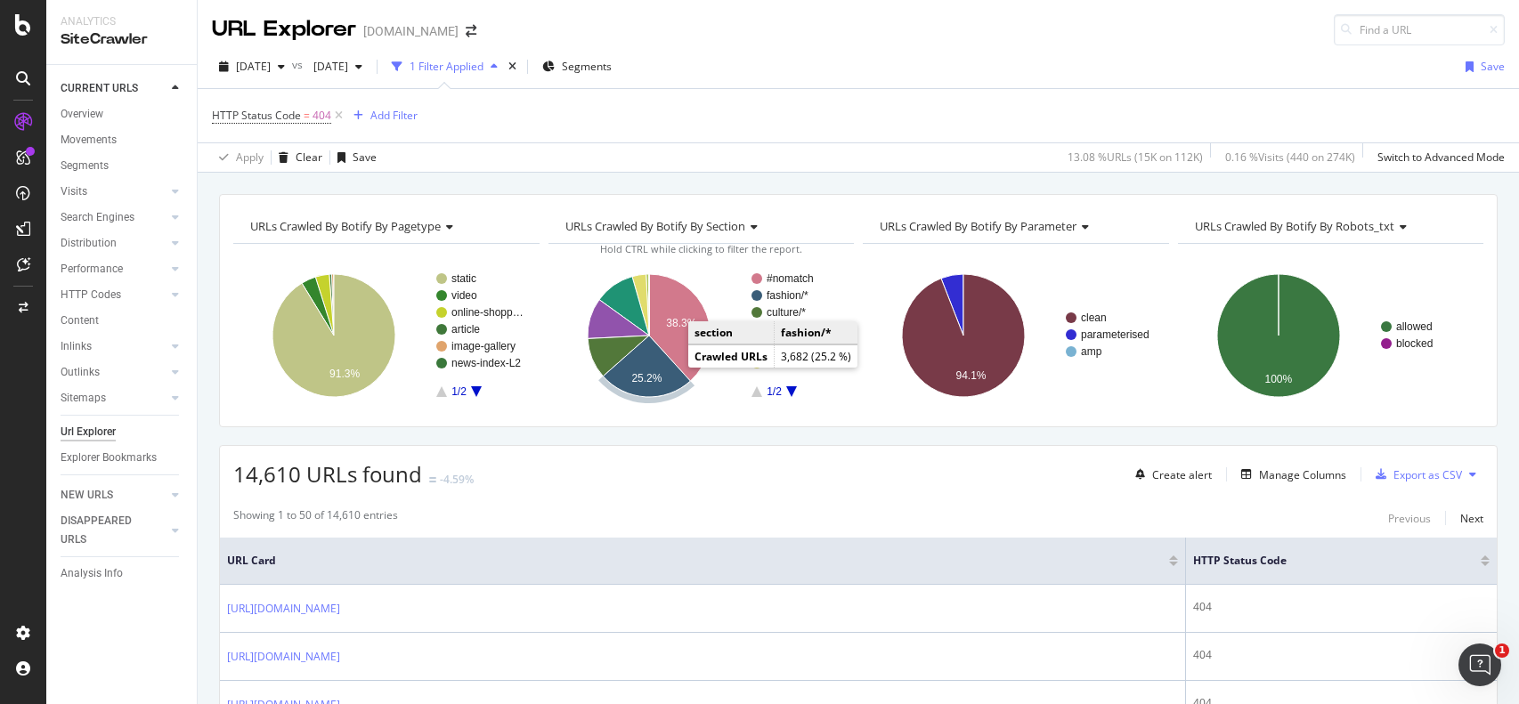
click at [663, 370] on icon "A chart." at bounding box center [646, 366] width 87 height 61
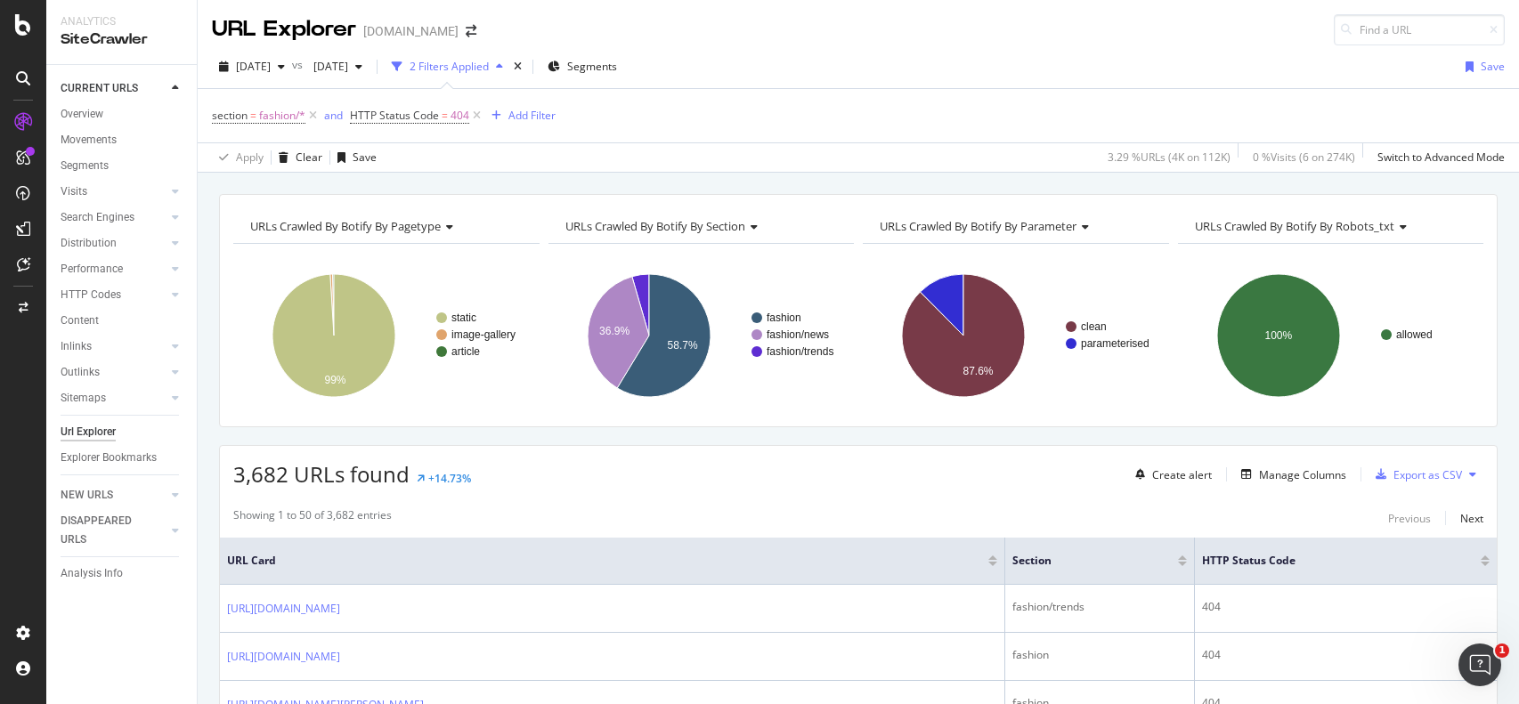
click at [1183, 136] on div "section = fashion/* and HTTP Status Code = 404 Add Filter" at bounding box center [858, 115] width 1293 height 53
click at [1085, 90] on div "section = fashion/* and HTTP Status Code = 404 Add Filter" at bounding box center [858, 115] width 1293 height 53
click at [101, 304] on div "DataExports" at bounding box center [100, 304] width 69 height 18
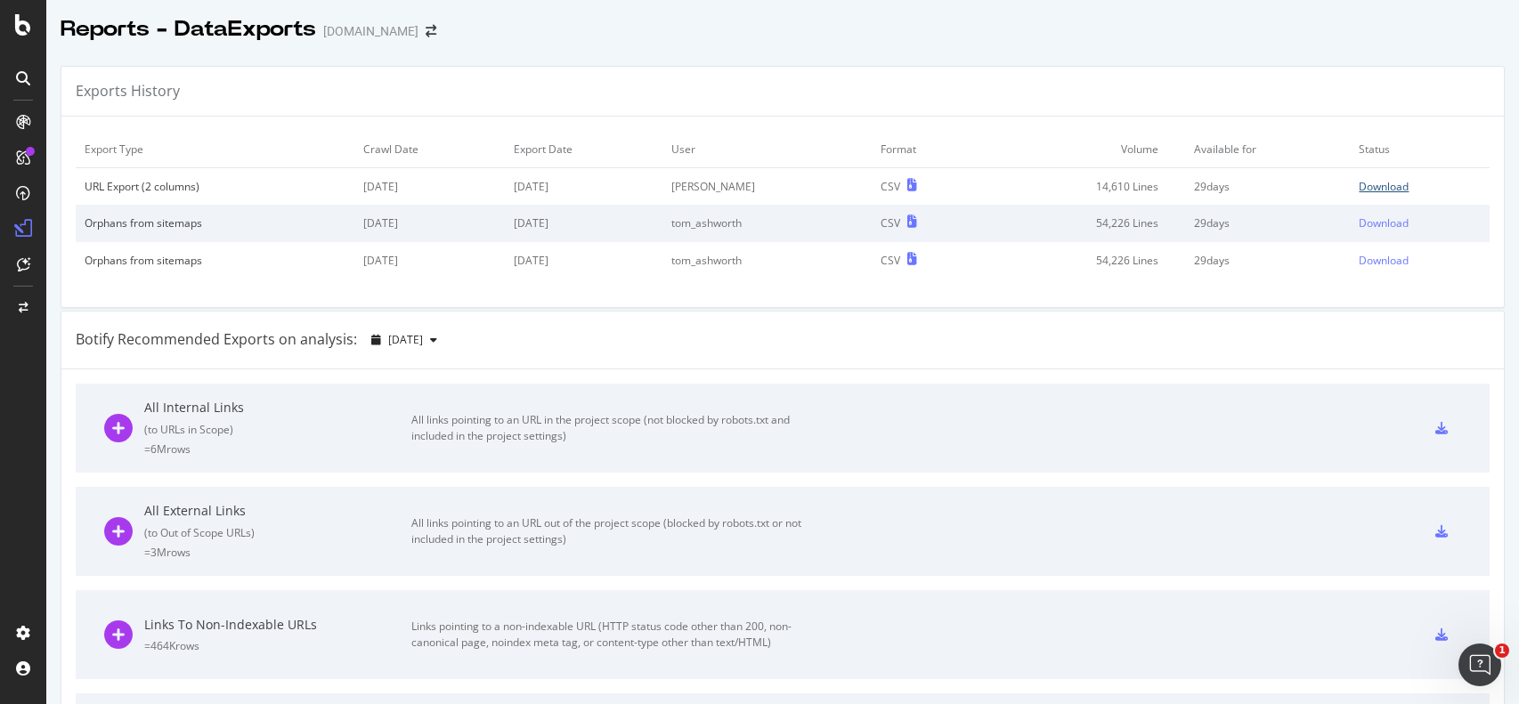
click at [1382, 183] on div "Download" at bounding box center [1384, 186] width 50 height 15
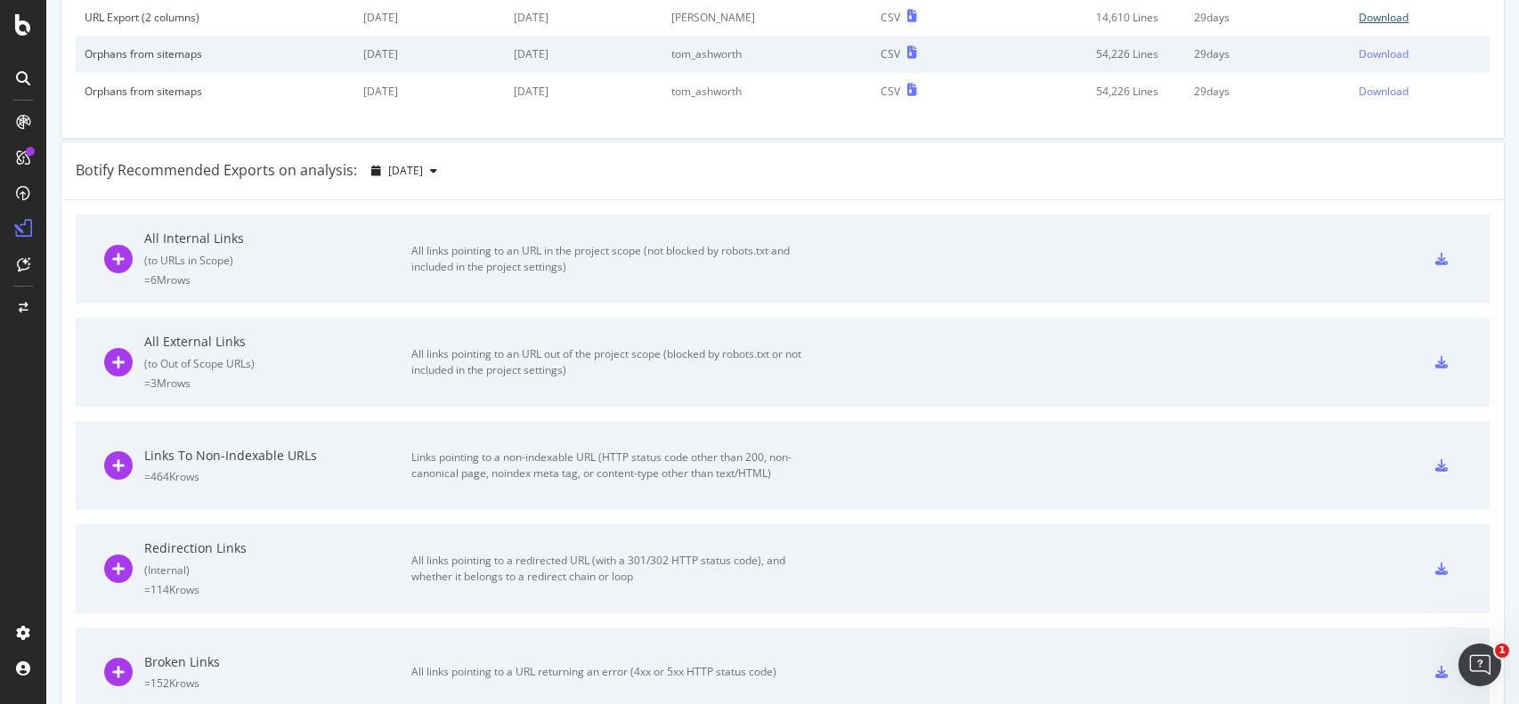
scroll to position [167, 0]
click at [453, 356] on div "All links pointing to an URL out of the project scope (blocked by robots.txt or…" at bounding box center [611, 364] width 401 height 32
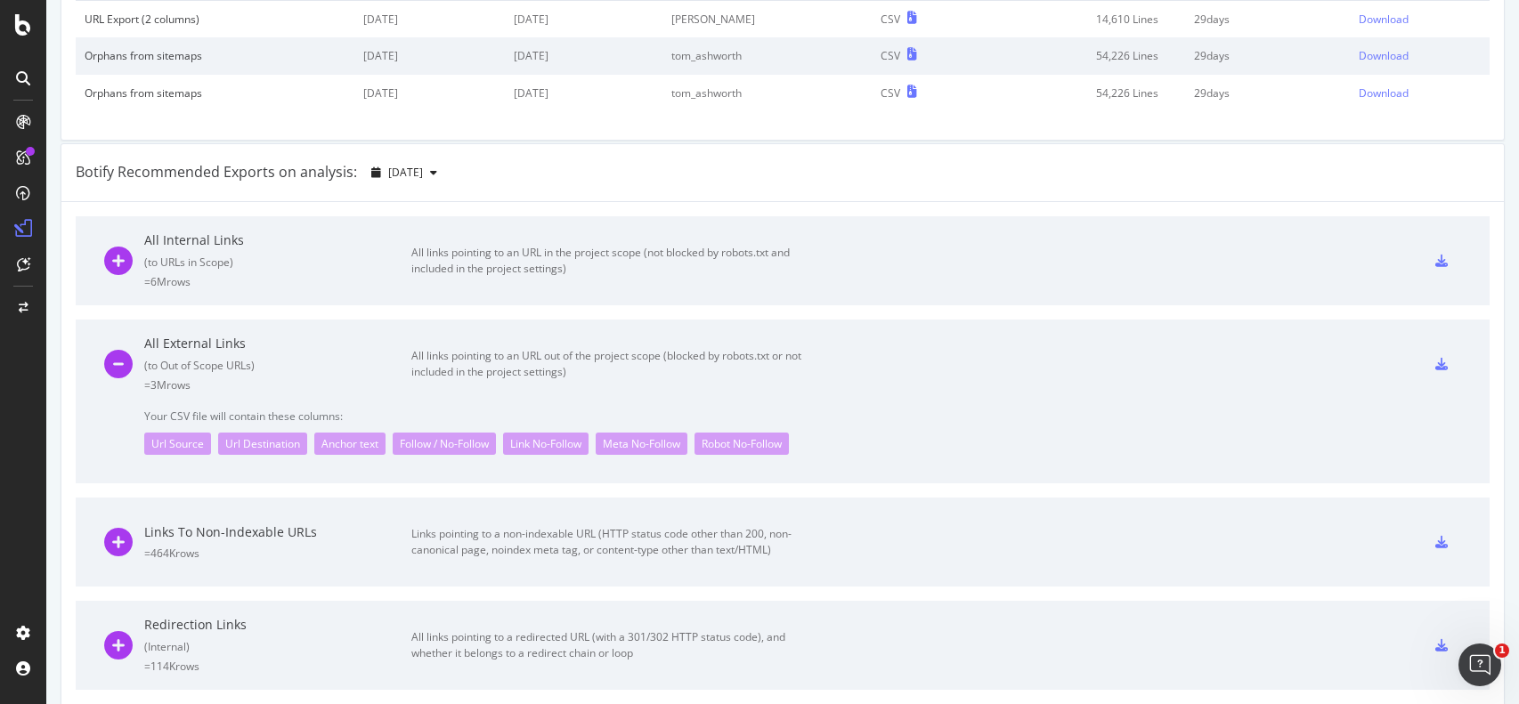
click at [454, 362] on div "All links pointing to an URL out of the project scope (blocked by robots.txt or…" at bounding box center [611, 364] width 401 height 32
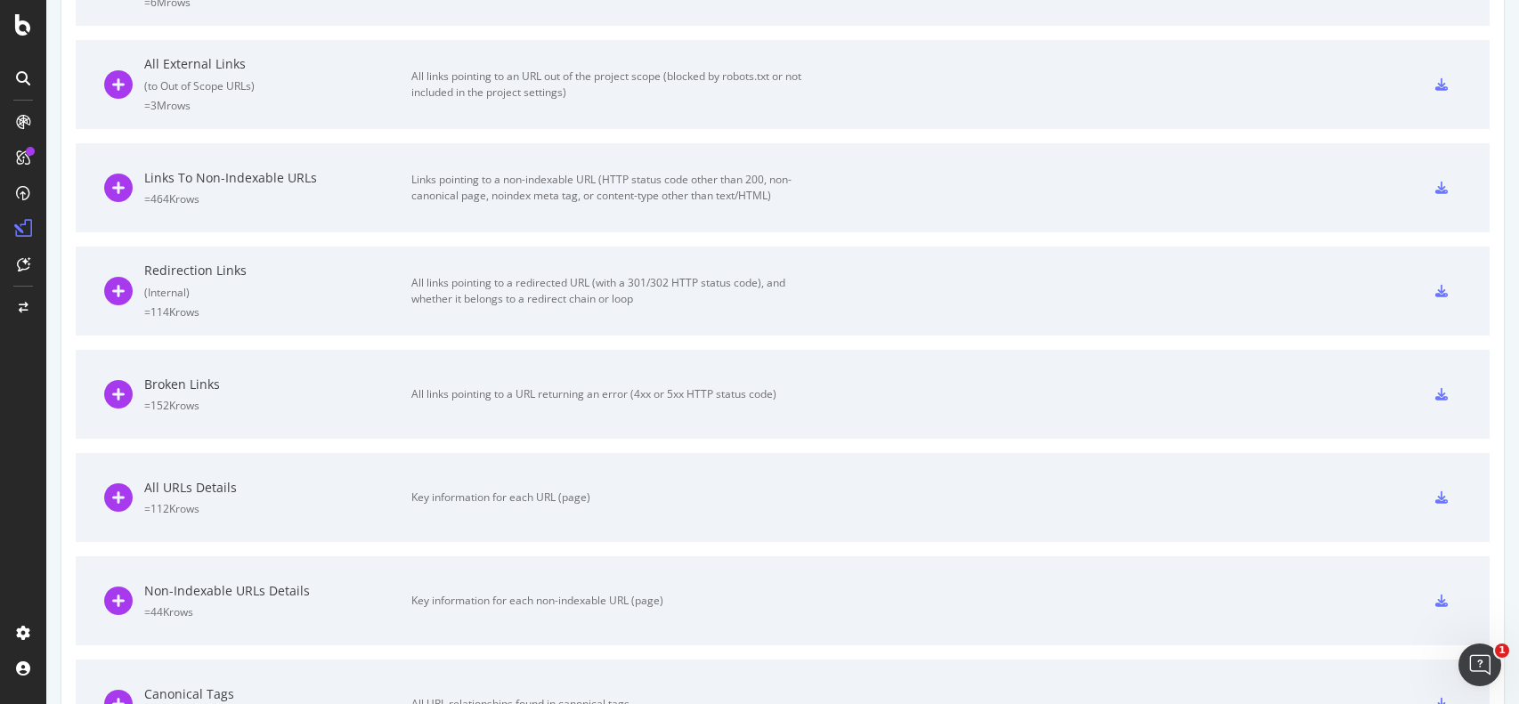
scroll to position [446, 0]
